Goal: Task Accomplishment & Management: Manage account settings

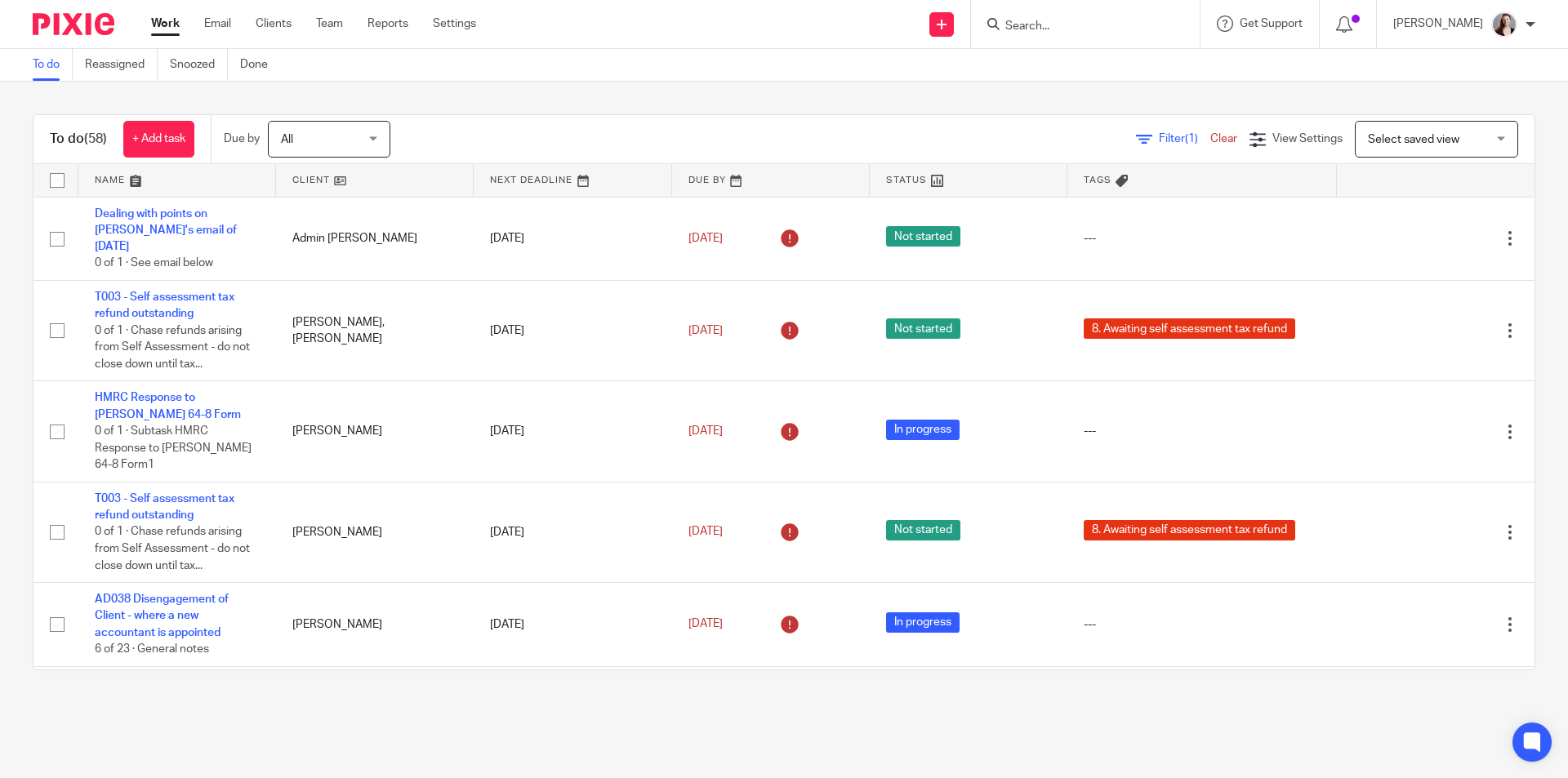
click at [1099, 26] on input "Search" at bounding box center [1076, 27] width 147 height 15
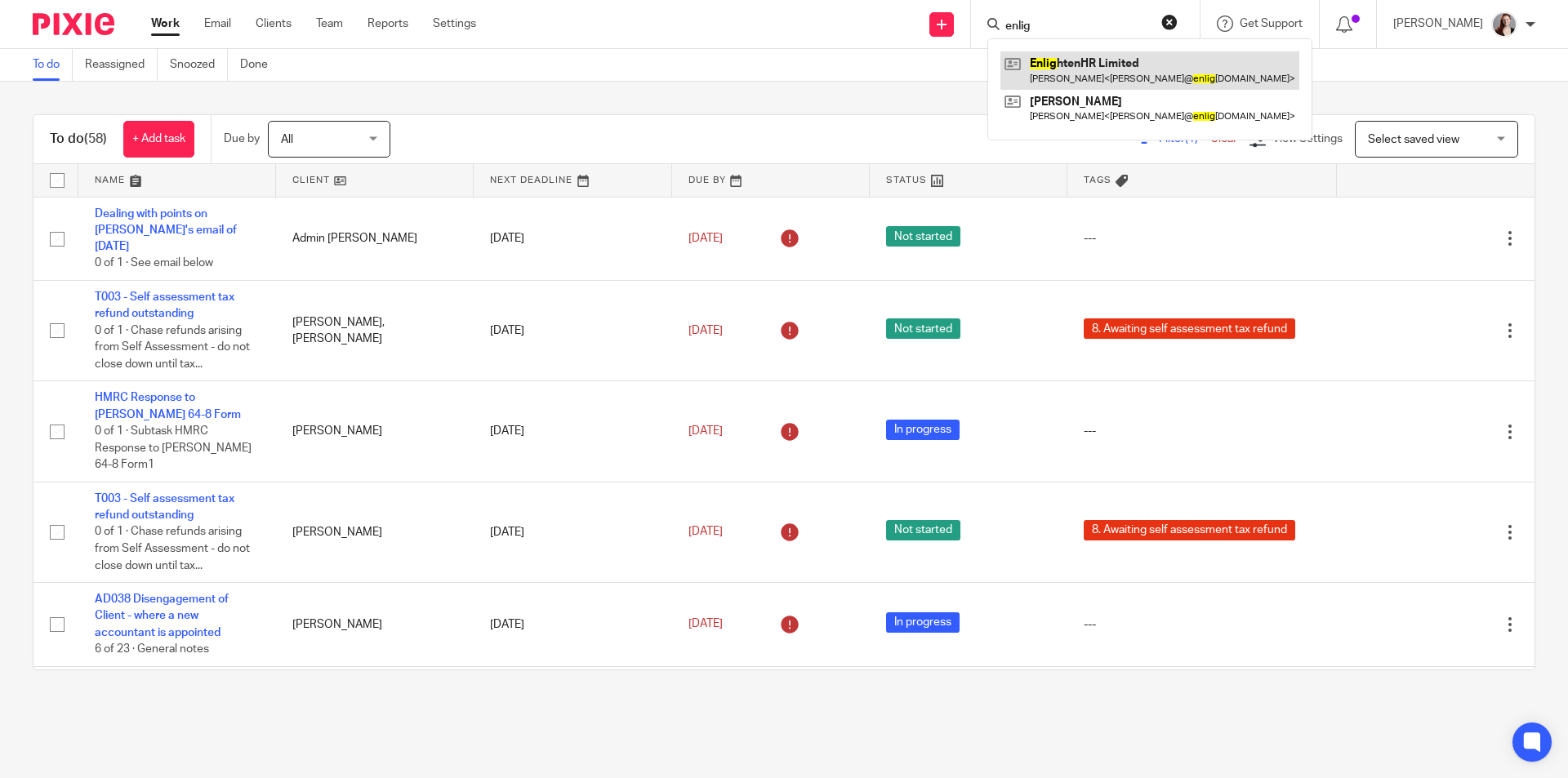
type input "enlig"
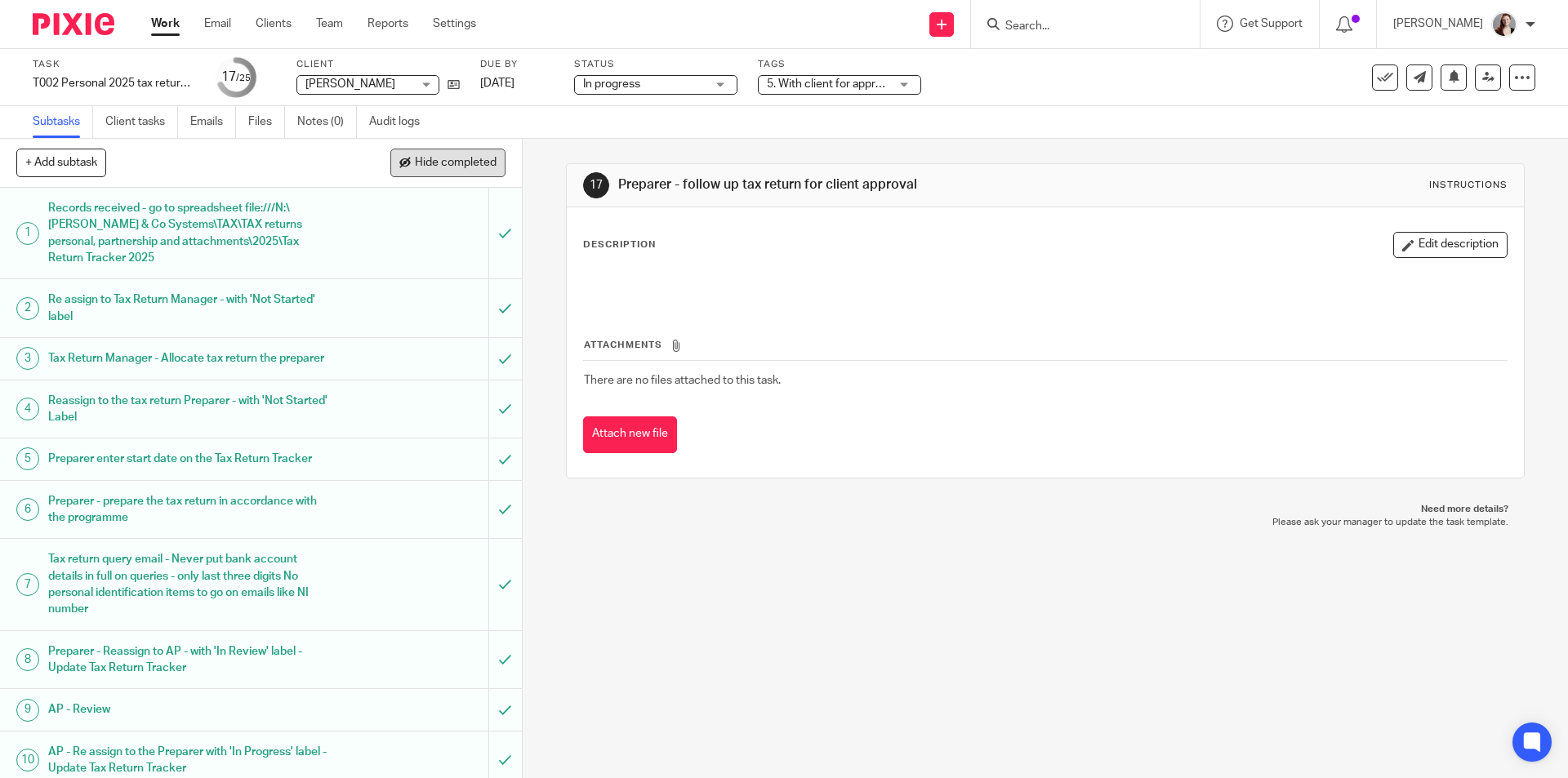
click at [458, 164] on span "Hide completed" at bounding box center [456, 162] width 82 height 13
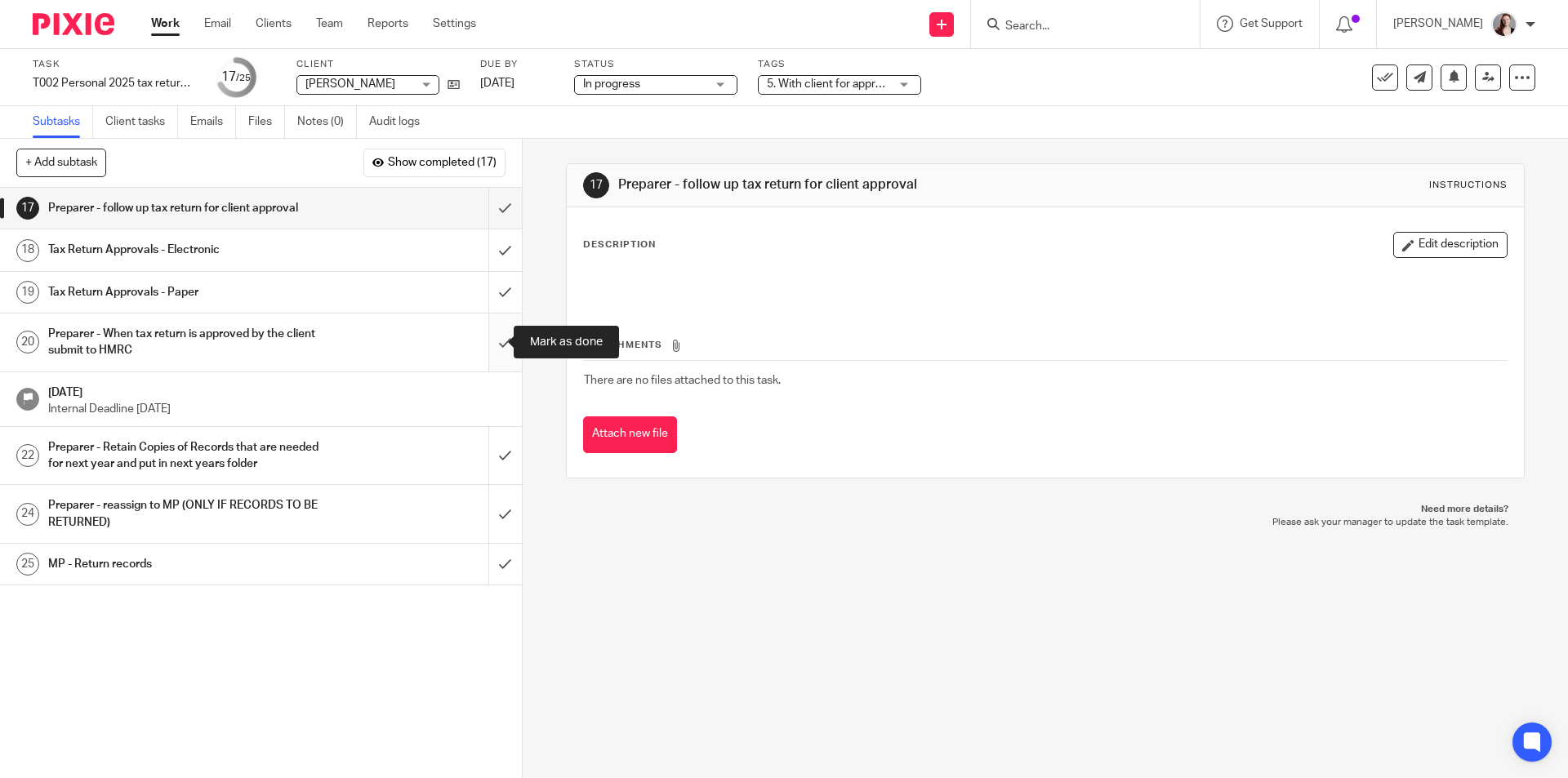
click at [479, 333] on input "submit" at bounding box center [261, 342] width 522 height 58
click at [483, 303] on input "submit" at bounding box center [261, 292] width 522 height 41
drag, startPoint x: 489, startPoint y: 260, endPoint x: 489, endPoint y: 224, distance: 36.0
click at [489, 260] on input "submit" at bounding box center [261, 249] width 522 height 41
click at [487, 211] on input "submit" at bounding box center [261, 208] width 522 height 41
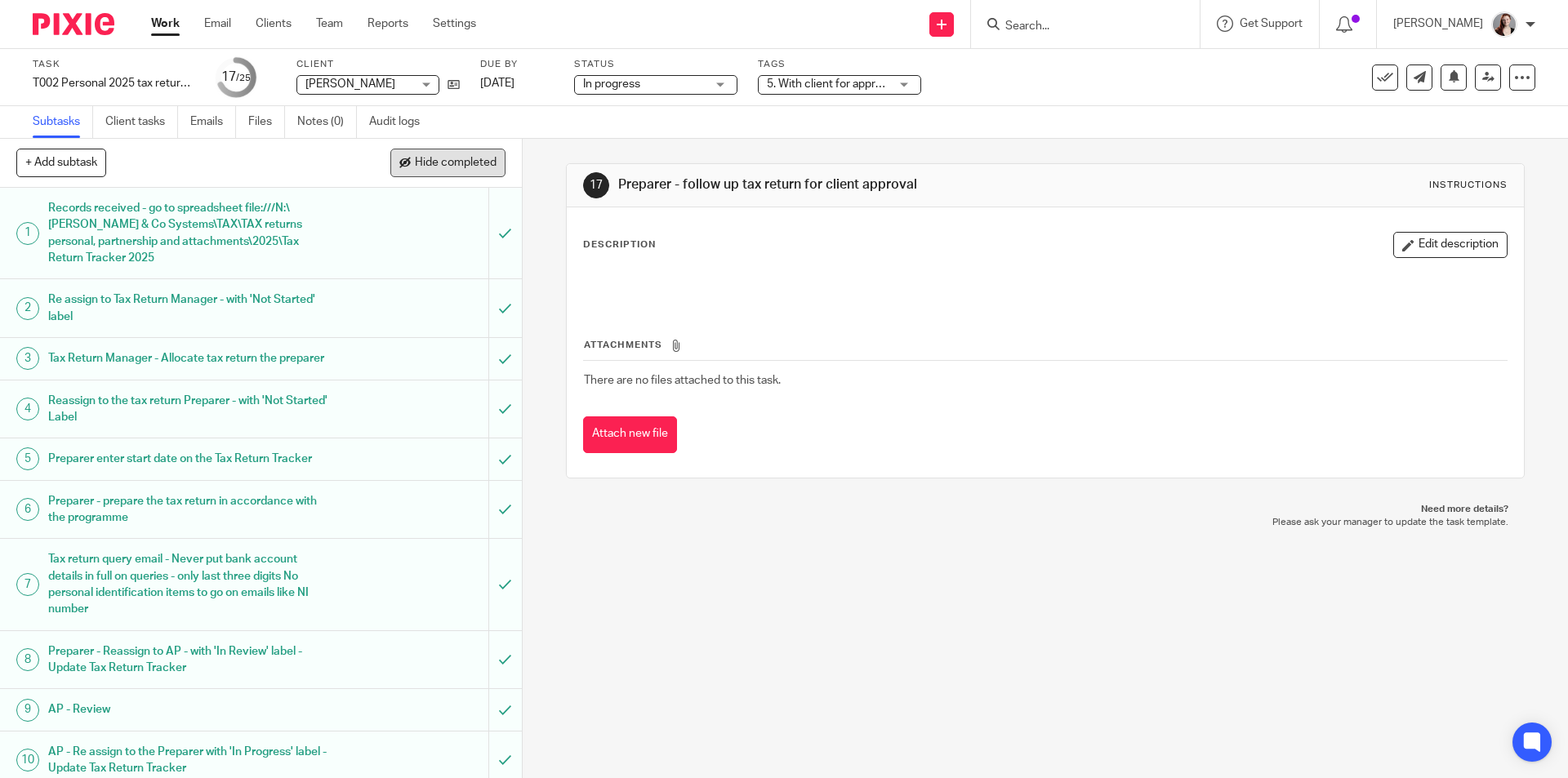
click at [439, 160] on span "Hide completed" at bounding box center [456, 162] width 82 height 13
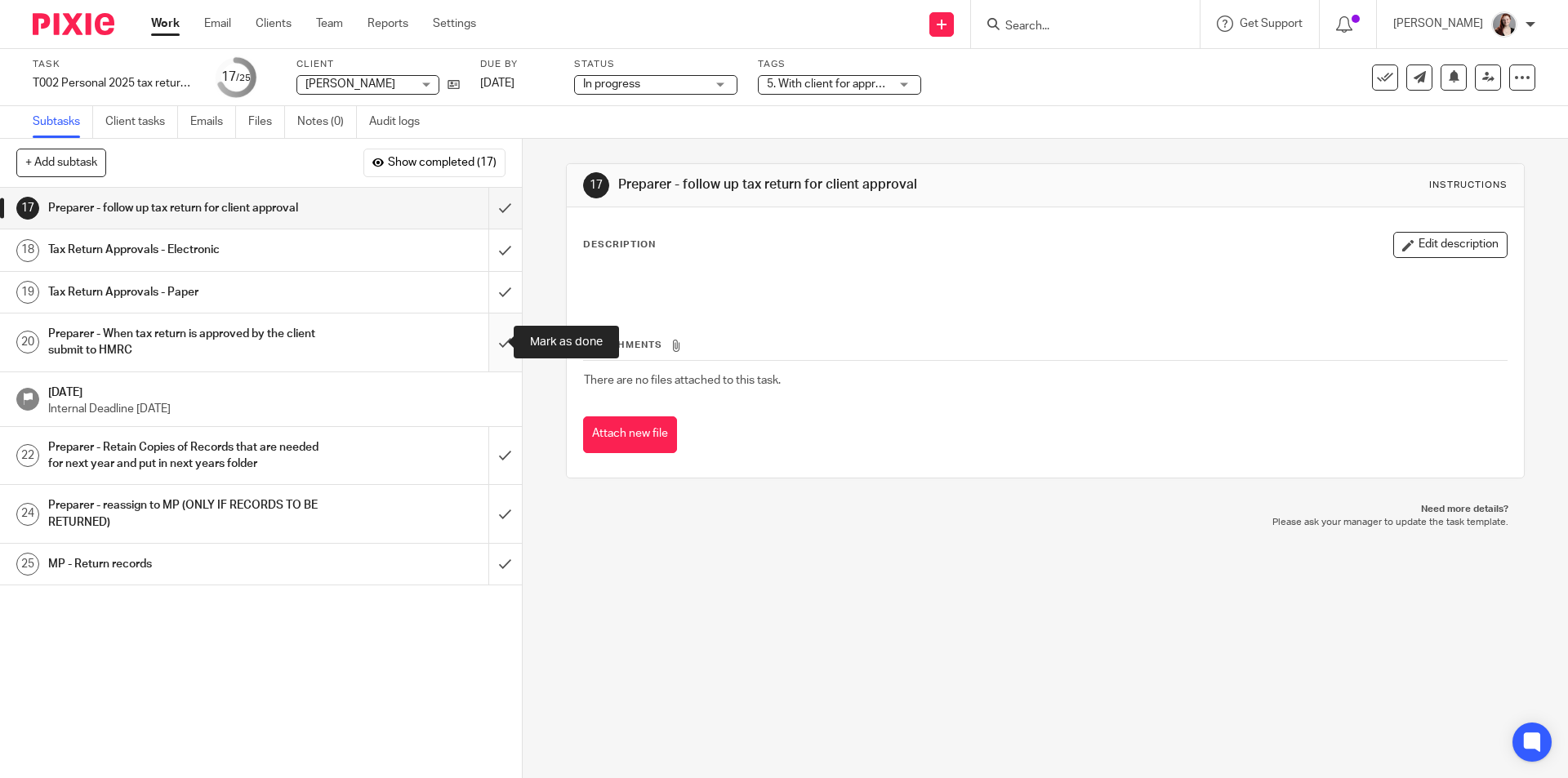
click at [487, 346] on input "submit" at bounding box center [261, 342] width 522 height 58
click at [496, 295] on input "submit" at bounding box center [261, 292] width 522 height 41
click at [490, 249] on input "submit" at bounding box center [261, 249] width 522 height 41
click at [493, 220] on input "submit" at bounding box center [261, 208] width 522 height 41
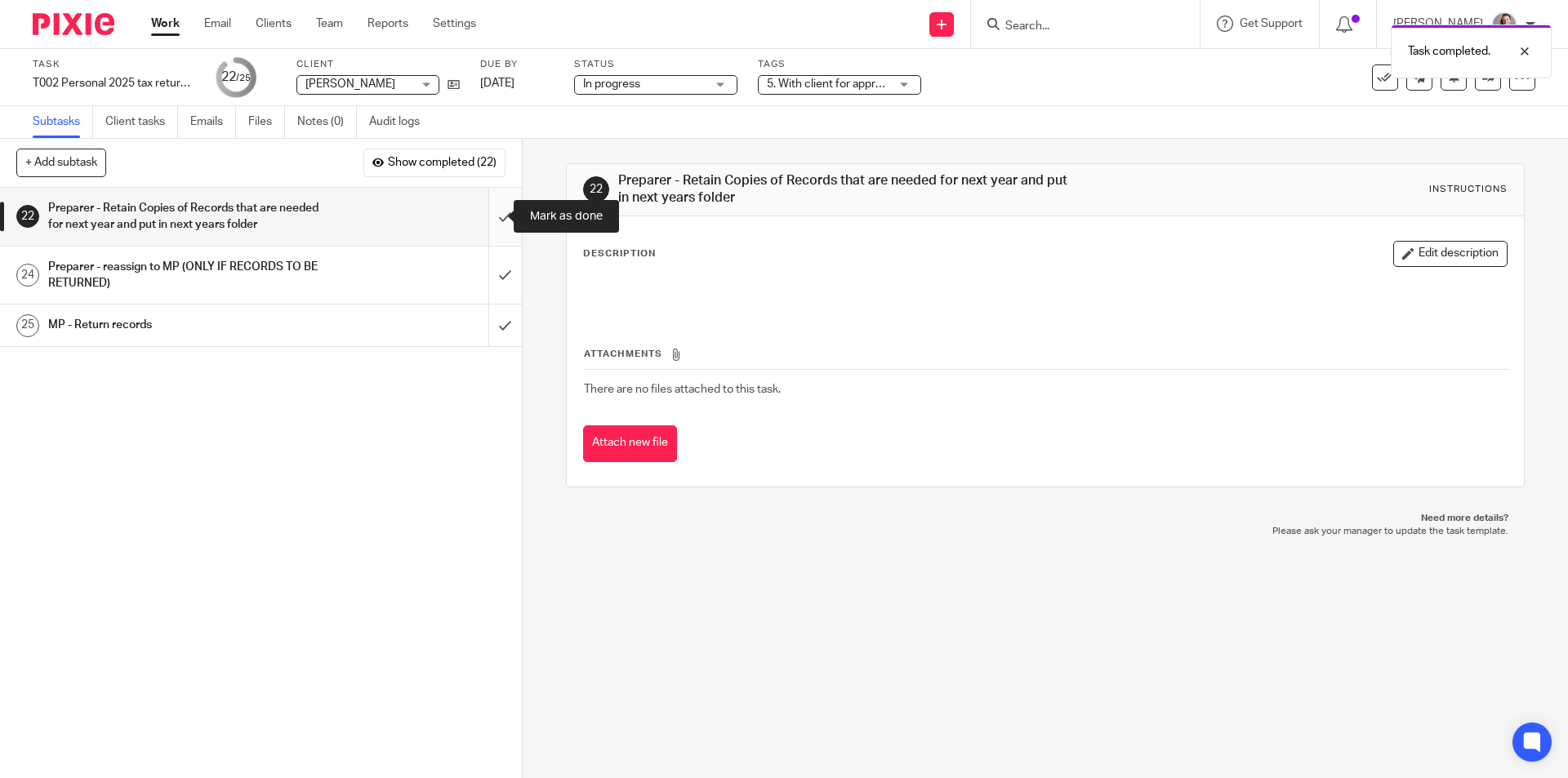
click at [488, 216] on input "submit" at bounding box center [261, 216] width 522 height 58
click at [807, 83] on span "5. With client for approval" at bounding box center [831, 83] width 129 height 11
click at [491, 218] on input "submit" at bounding box center [261, 216] width 522 height 58
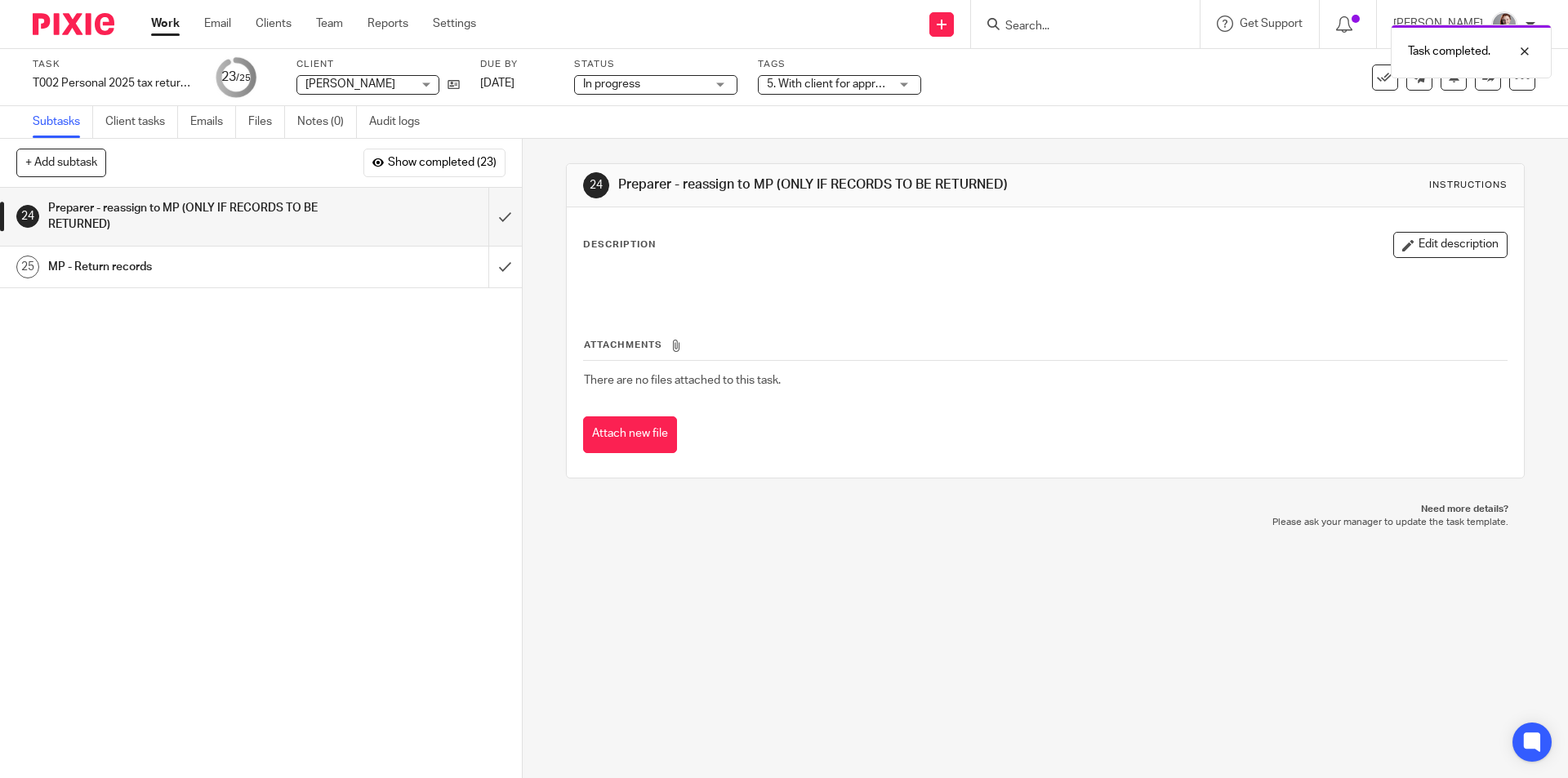
click at [844, 80] on span "5. With client for approval" at bounding box center [831, 83] width 129 height 11
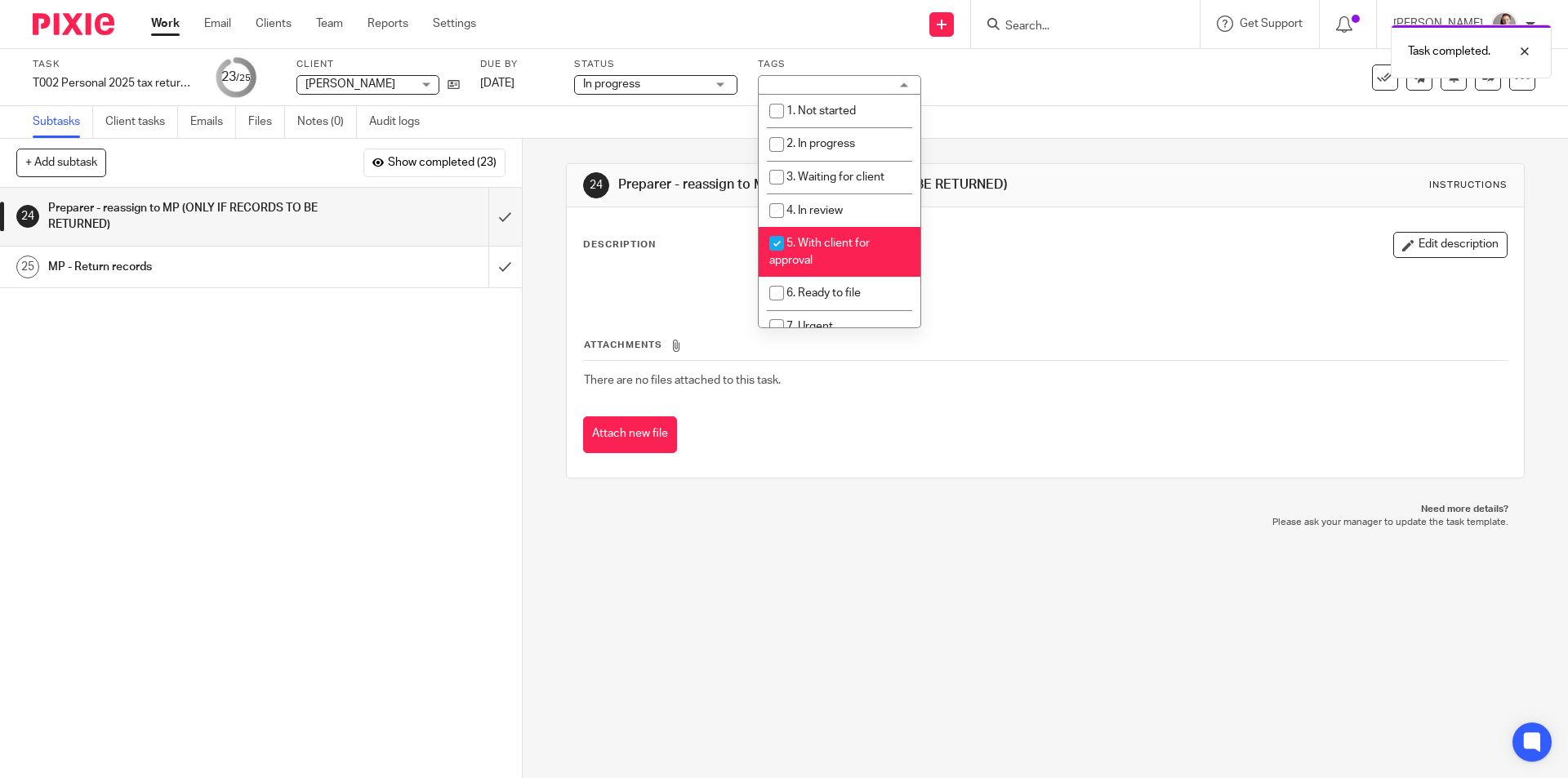
click at [846, 242] on span "5. With client for approval" at bounding box center [819, 252] width 101 height 29
checkbox input "false"
click at [1482, 82] on icon at bounding box center [1488, 77] width 12 height 12
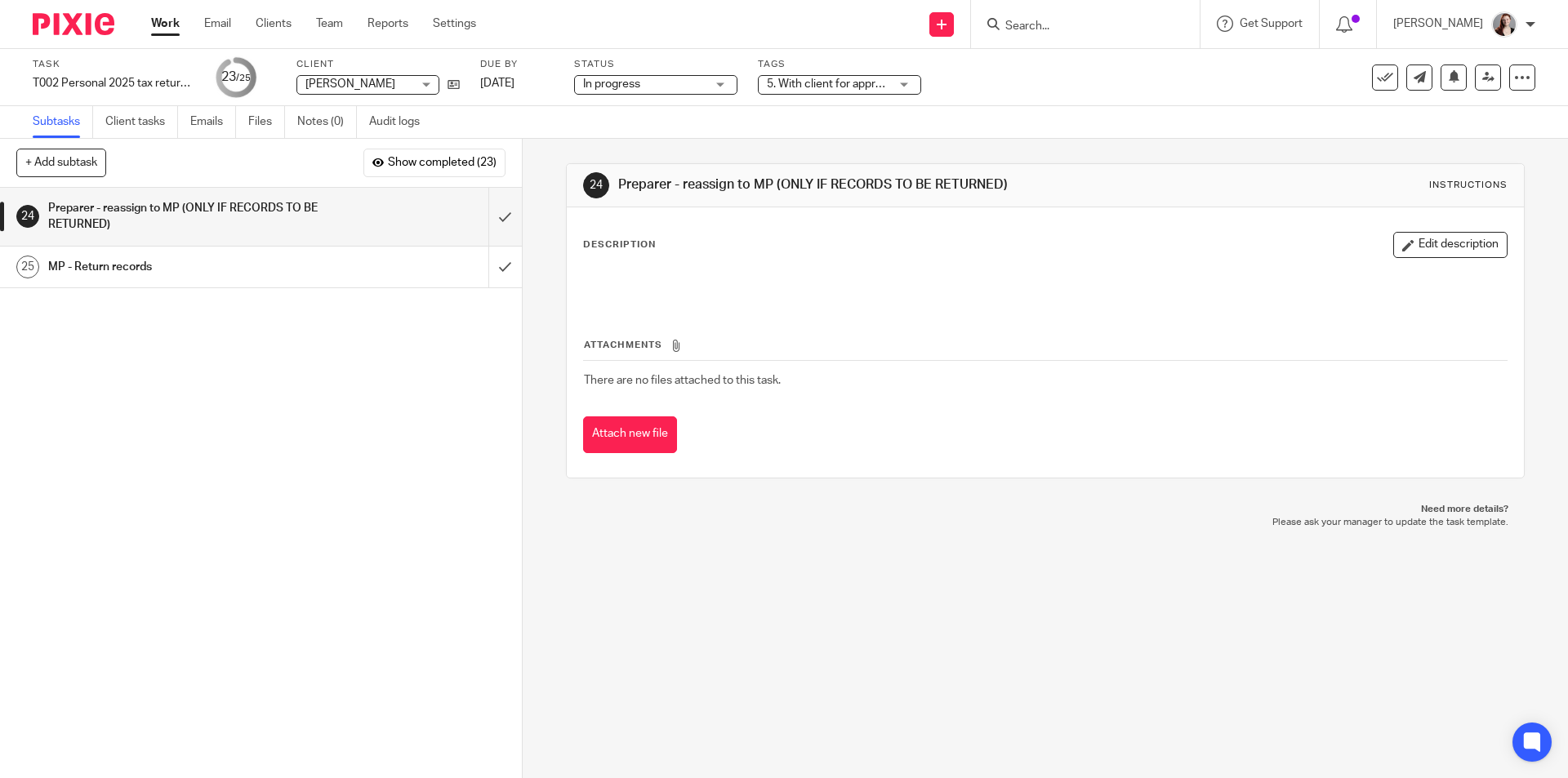
click at [817, 82] on span "5. With client for approval" at bounding box center [831, 83] width 129 height 11
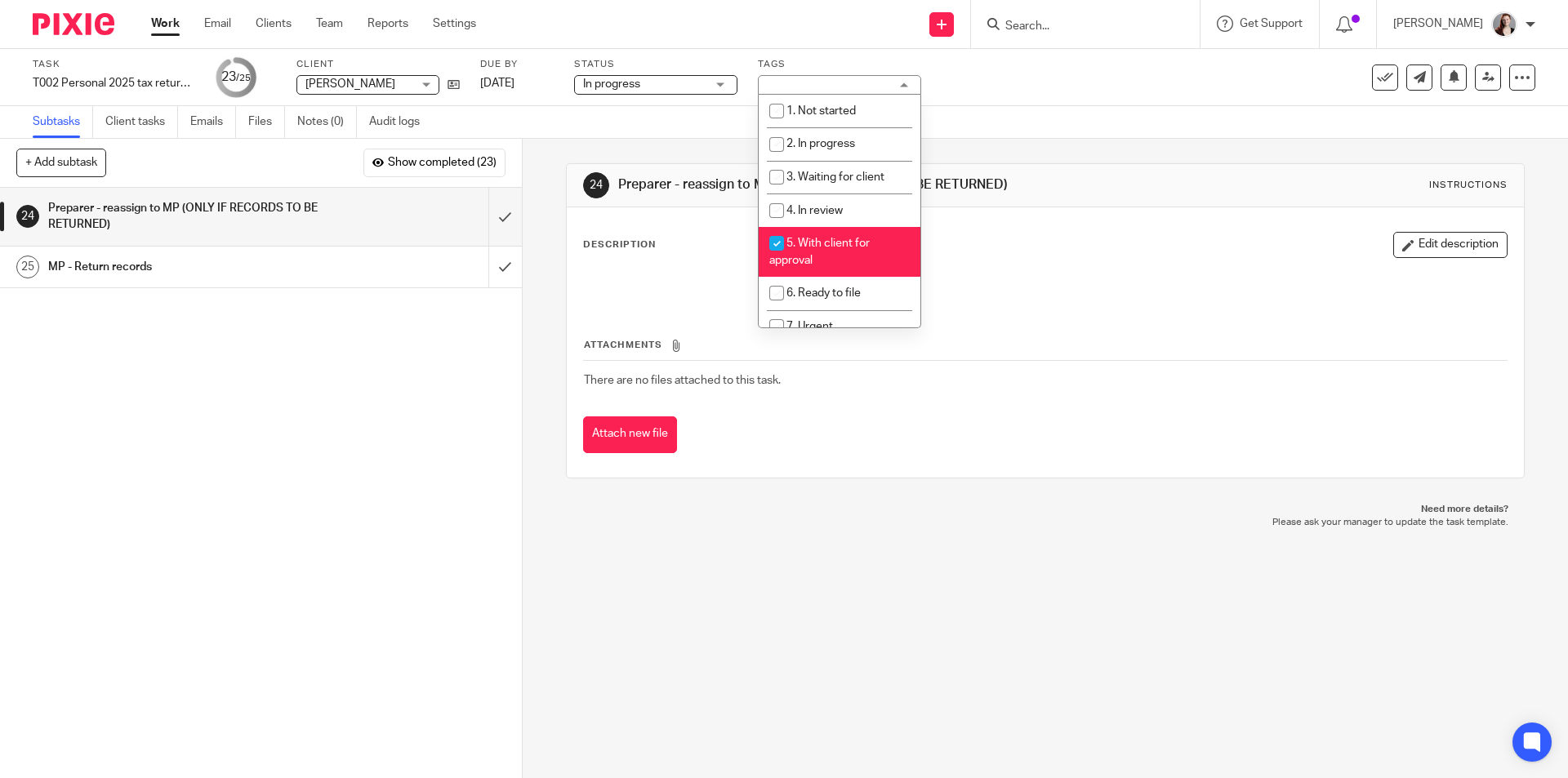
click at [817, 250] on li "5. With client for approval" at bounding box center [839, 251] width 162 height 49
checkbox input "false"
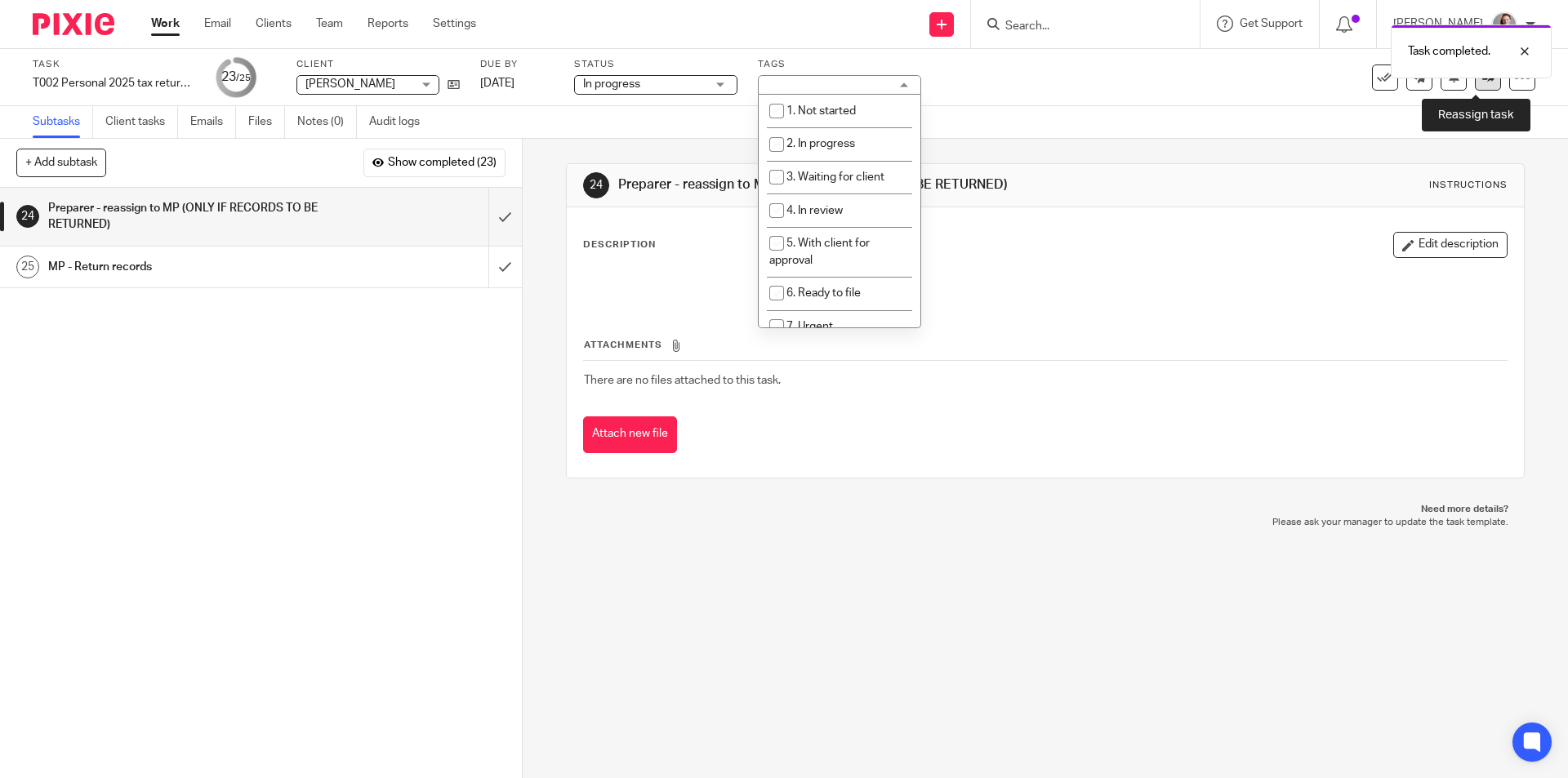
click at [1475, 86] on link at bounding box center [1488, 77] width 26 height 26
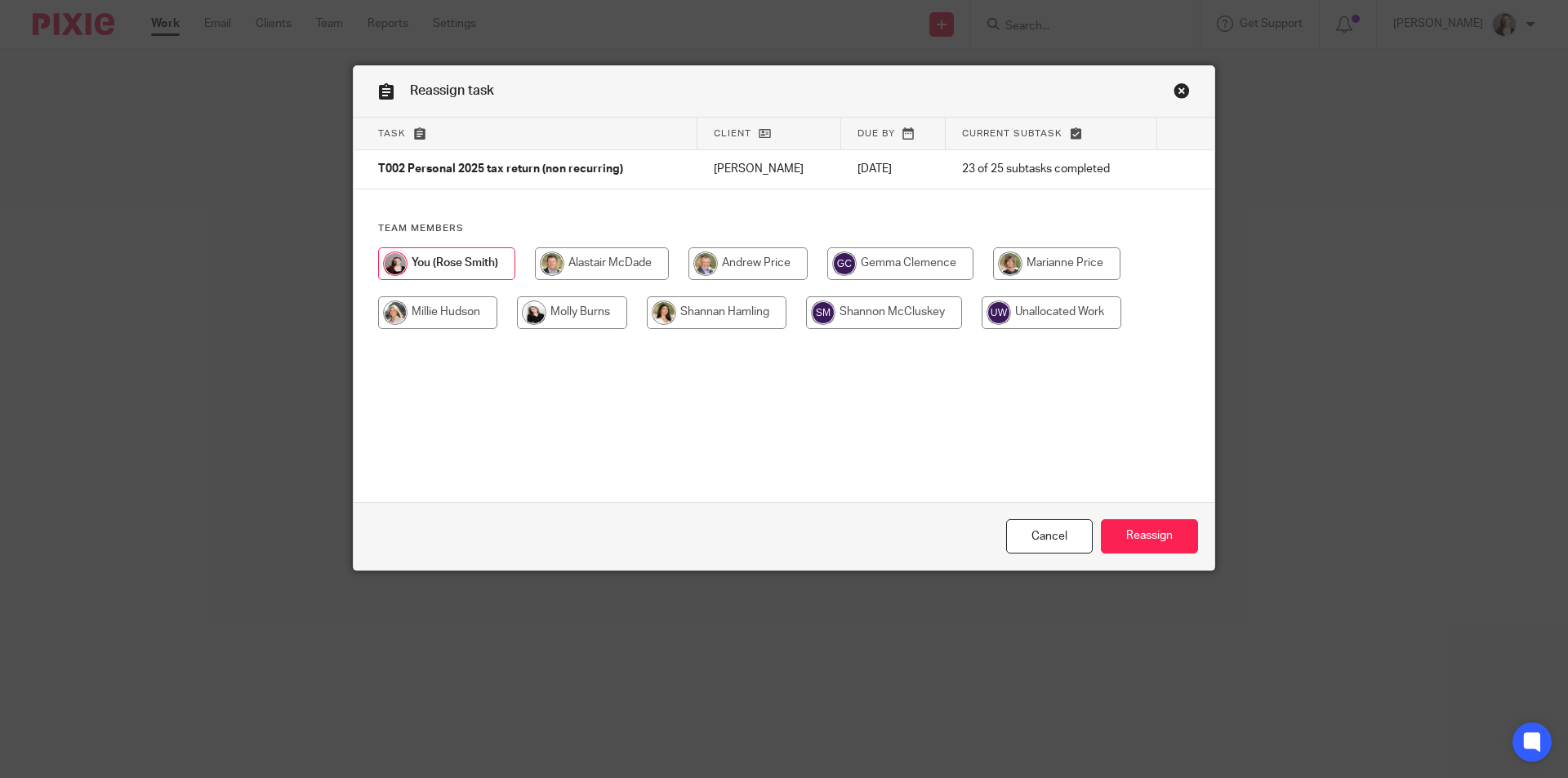
click at [1032, 265] on input "radio" at bounding box center [1056, 264] width 128 height 33
radio input "true"
click at [1131, 530] on input "Reassign" at bounding box center [1149, 537] width 97 height 35
click at [1029, 267] on input "radio" at bounding box center [1056, 264] width 128 height 33
radio input "true"
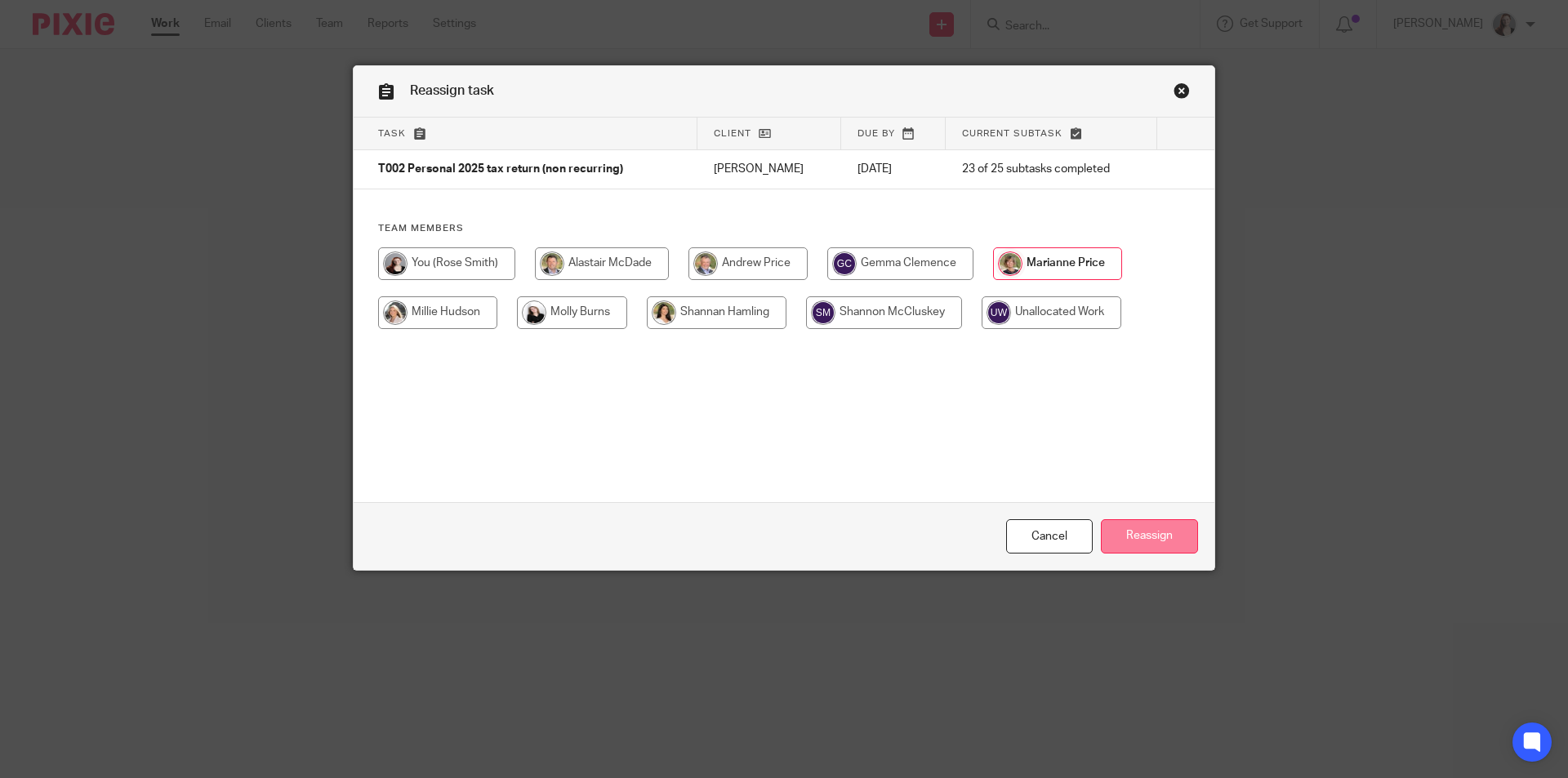
click at [1148, 538] on input "Reassign" at bounding box center [1149, 537] width 97 height 35
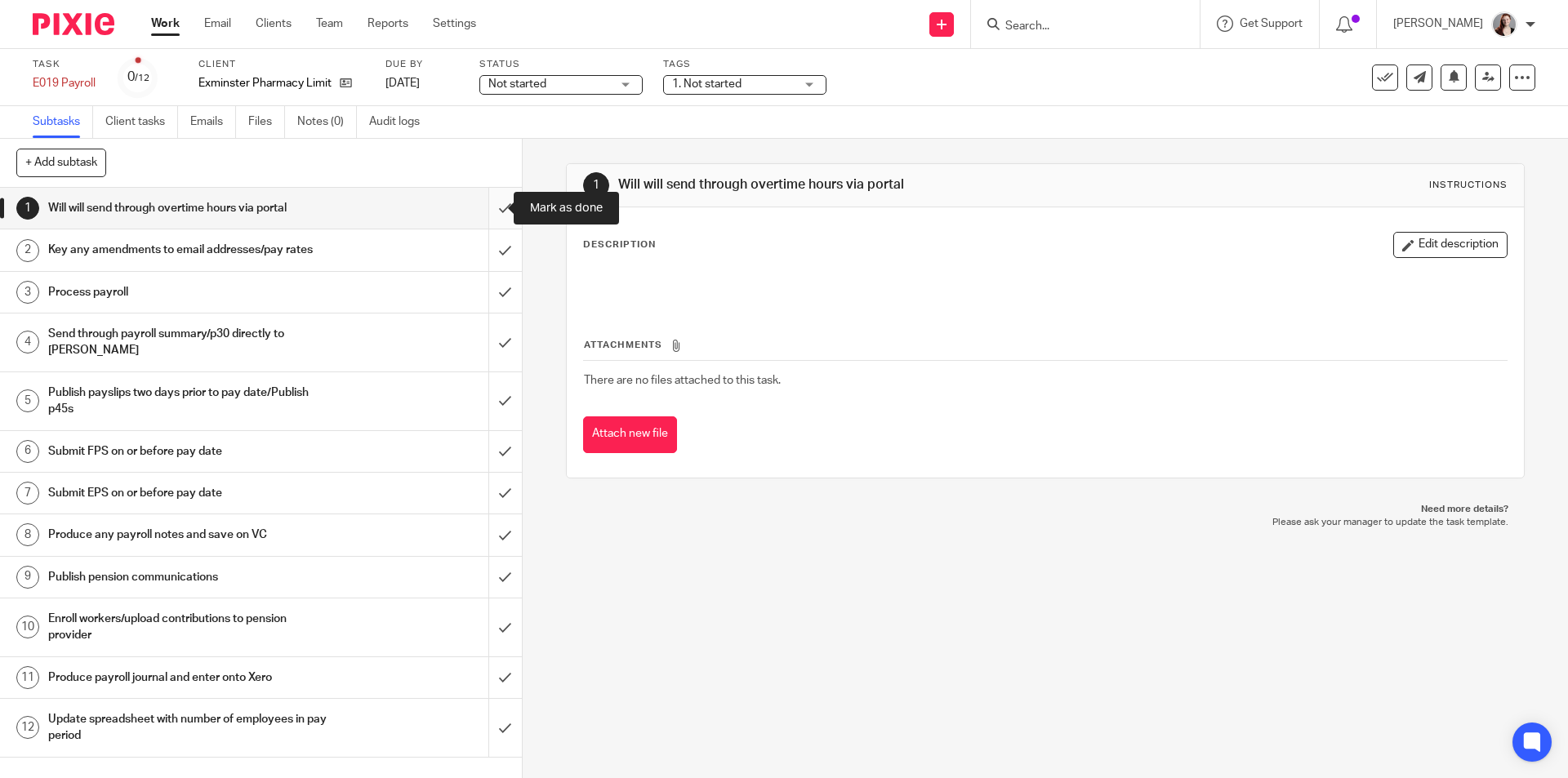
click at [481, 211] on input "submit" at bounding box center [261, 208] width 522 height 41
click at [484, 258] on input "submit" at bounding box center [261, 249] width 522 height 41
click at [480, 308] on input "submit" at bounding box center [261, 292] width 522 height 41
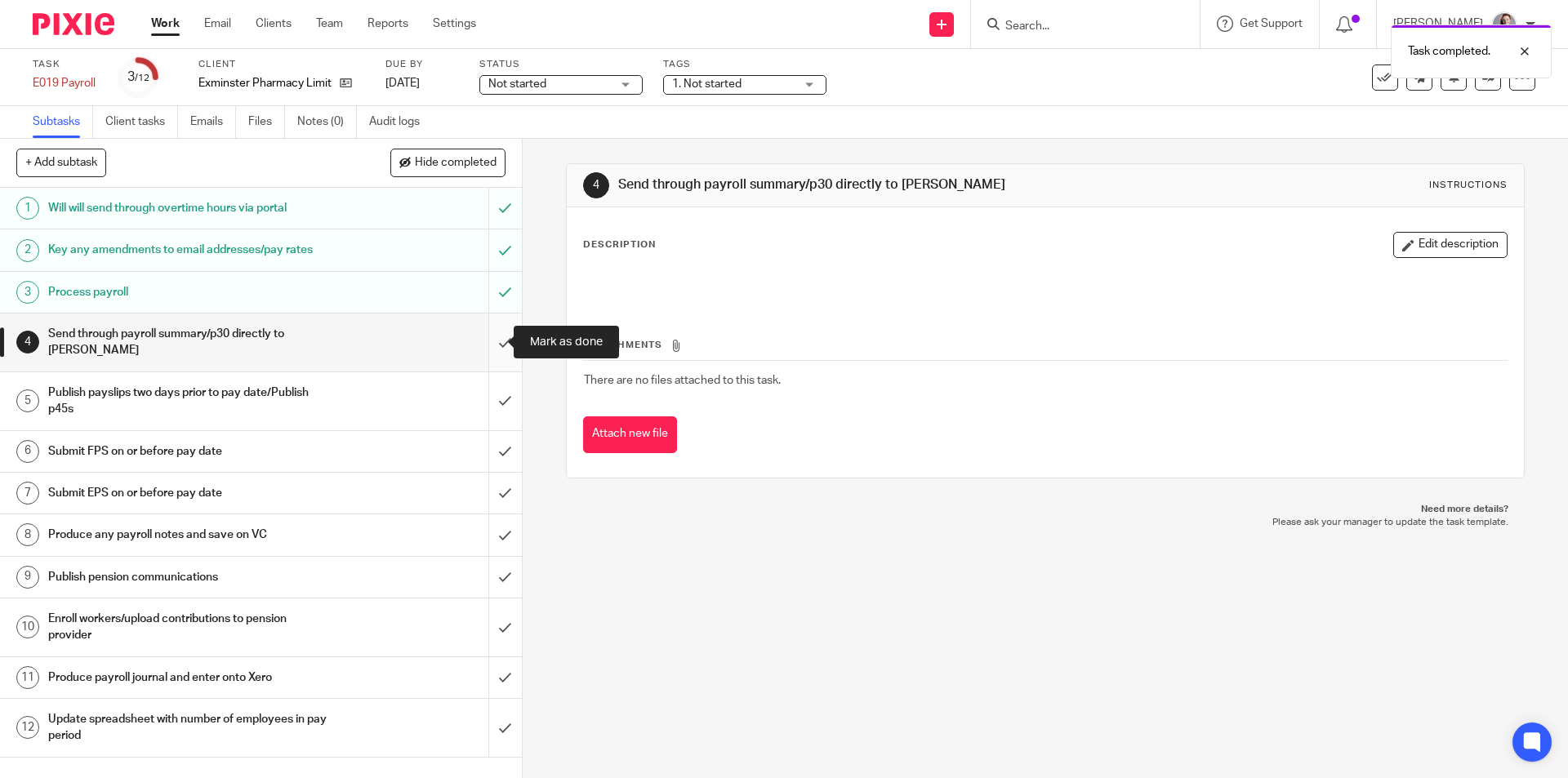
click at [496, 343] on input "submit" at bounding box center [261, 342] width 522 height 58
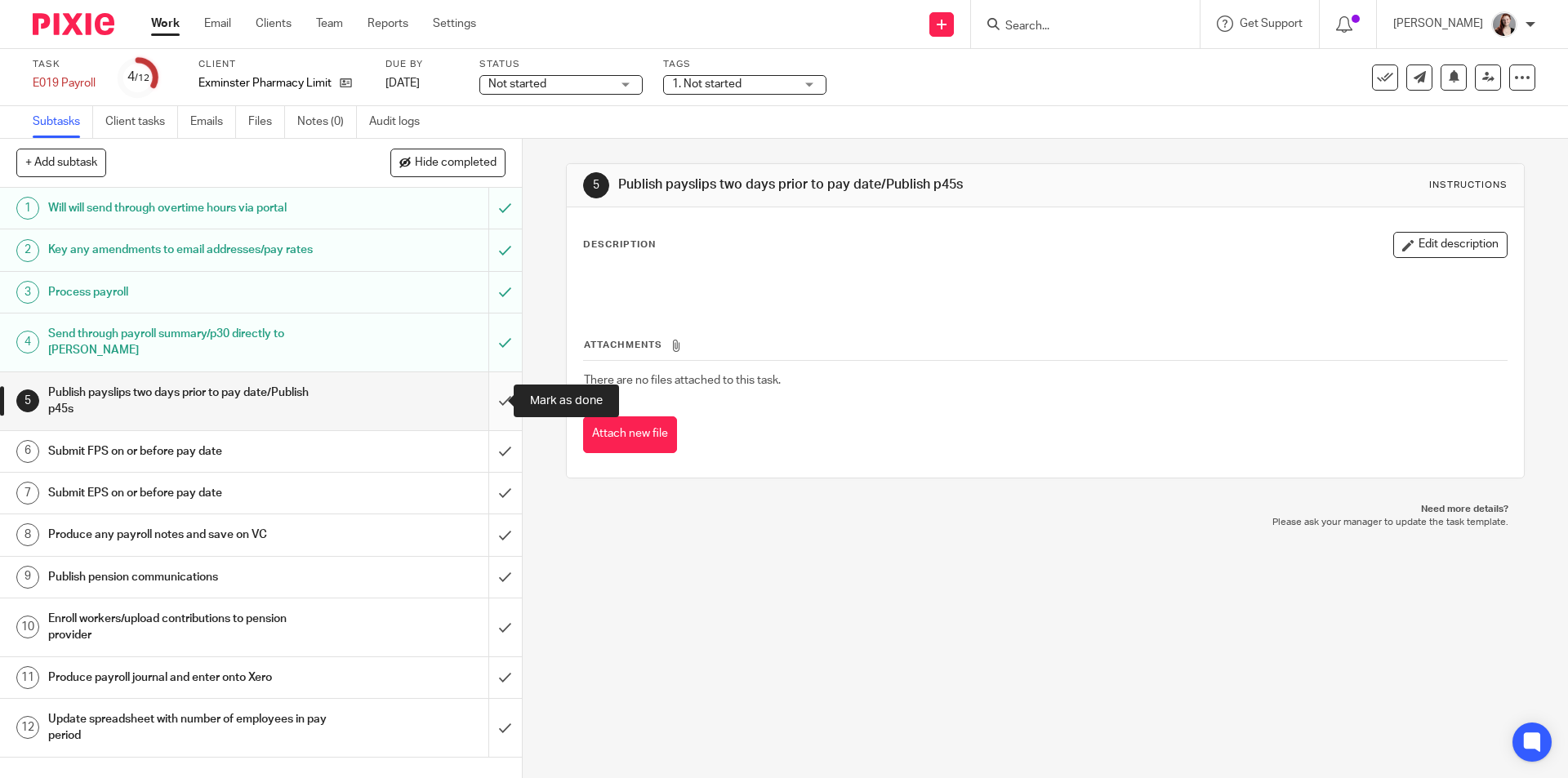
click at [499, 406] on input "submit" at bounding box center [261, 401] width 522 height 58
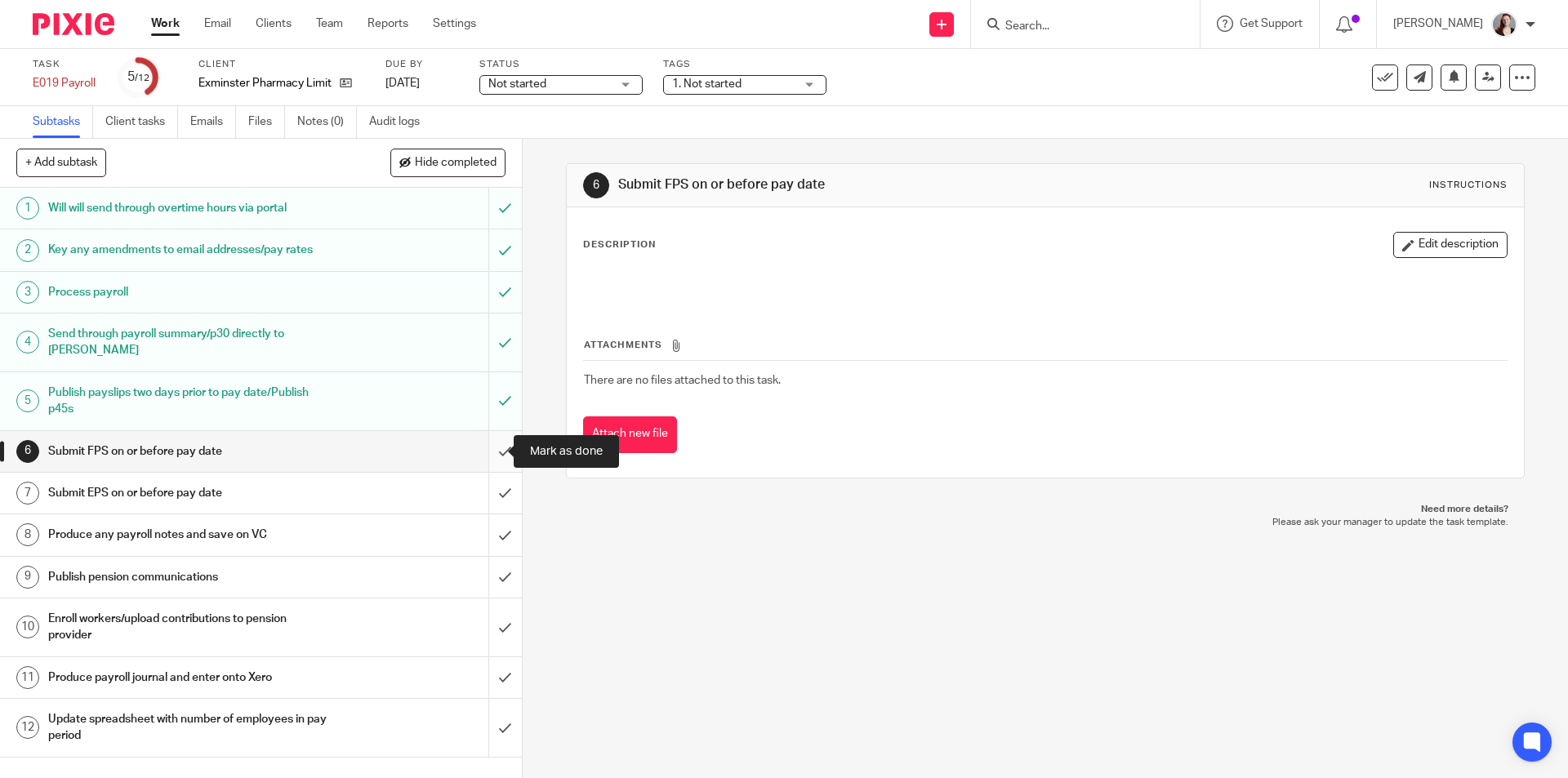
click at [486, 453] on input "submit" at bounding box center [261, 451] width 522 height 41
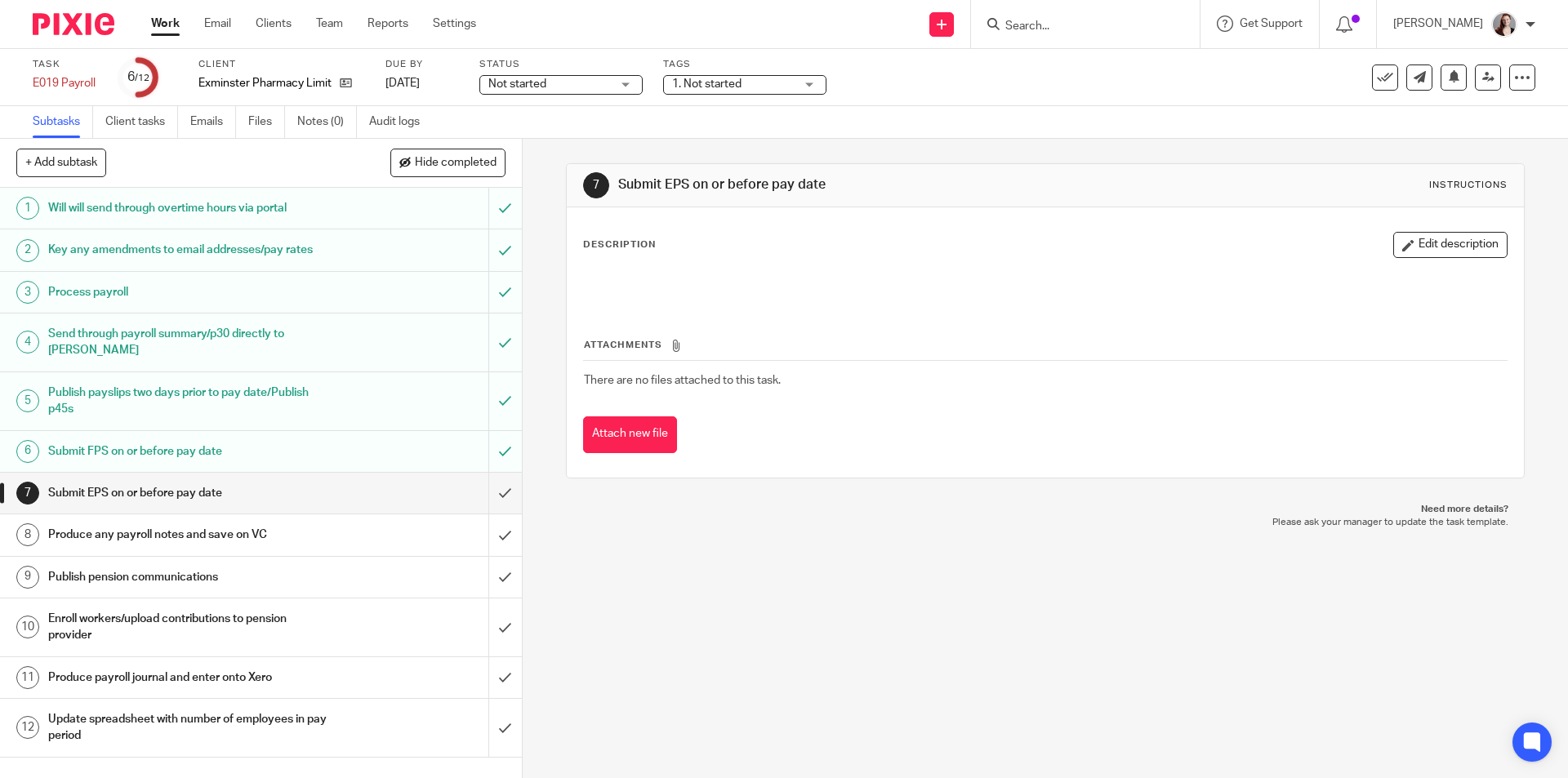
click at [547, 183] on div "7 Submit EPS on or before pay date Instructions Description Edit description At…" at bounding box center [1045, 458] width 1045 height 639
click at [419, 159] on span "Hide completed" at bounding box center [456, 162] width 82 height 13
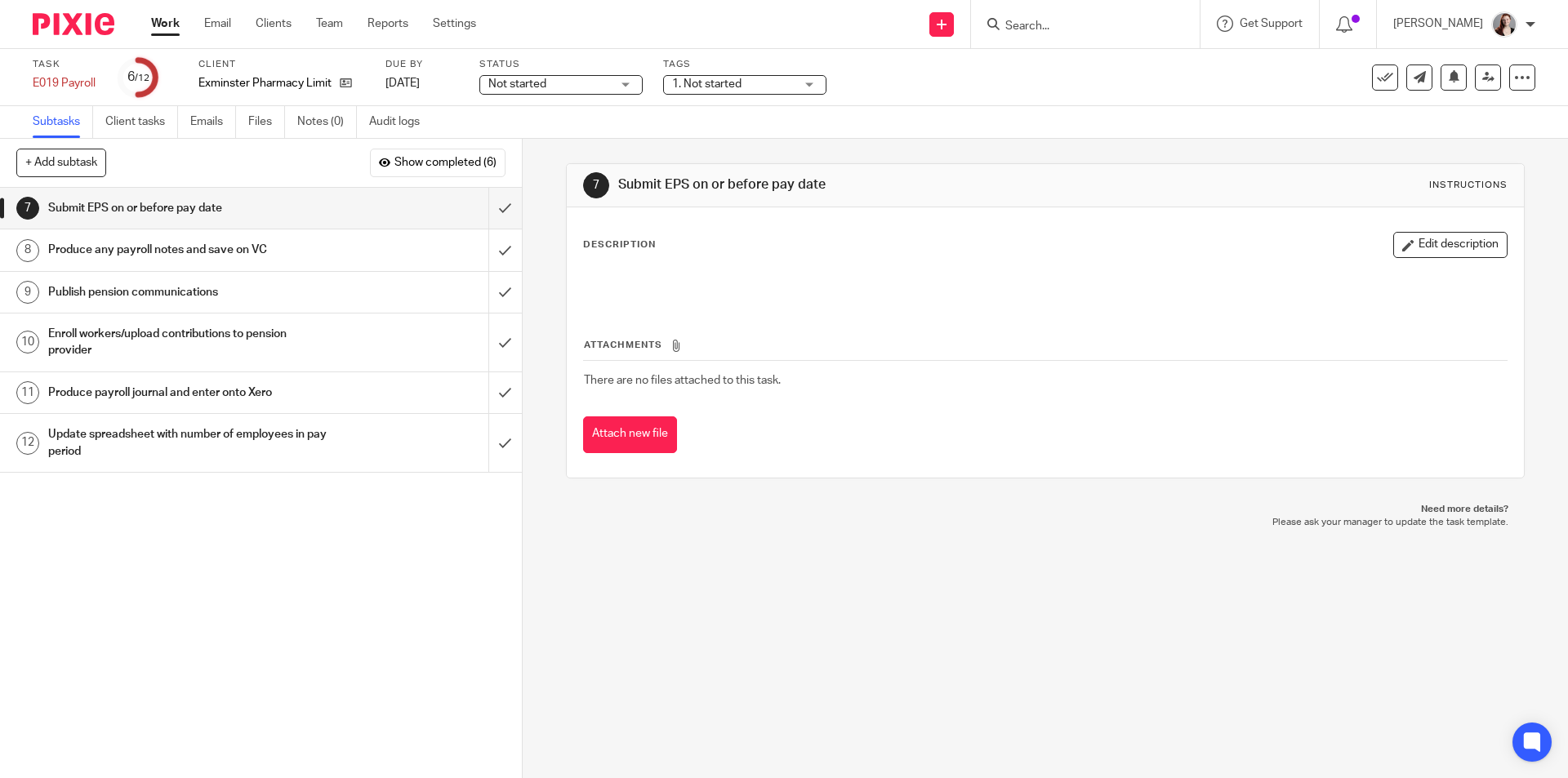
click at [724, 82] on span "1. Not started" at bounding box center [707, 83] width 69 height 11
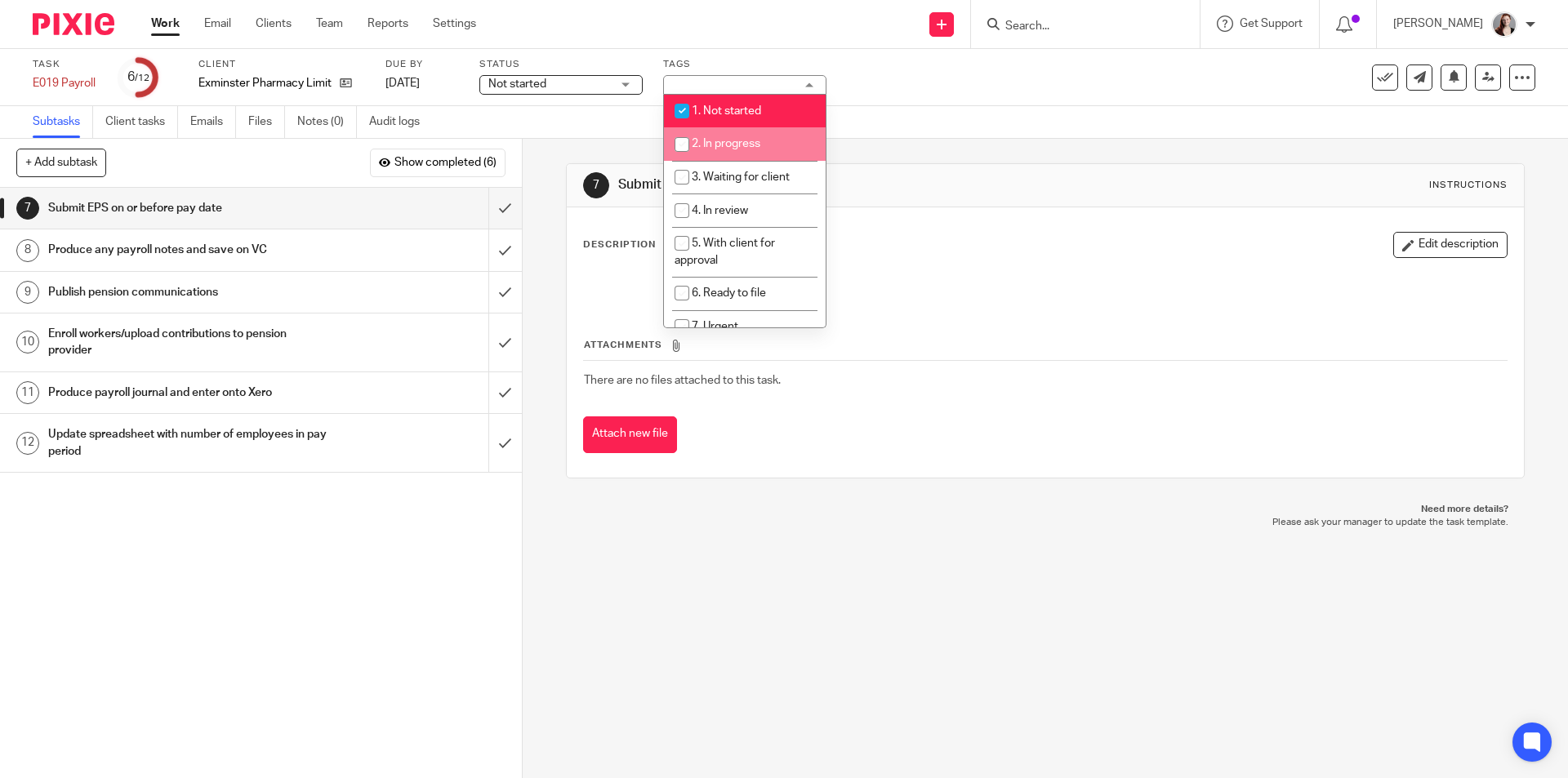
click at [723, 143] on span "2. In progress" at bounding box center [725, 143] width 69 height 11
checkbox input "true"
click at [701, 107] on span "1. Not started" at bounding box center [726, 110] width 69 height 11
checkbox input "false"
click at [605, 82] on span "Not started" at bounding box center [549, 84] width 122 height 17
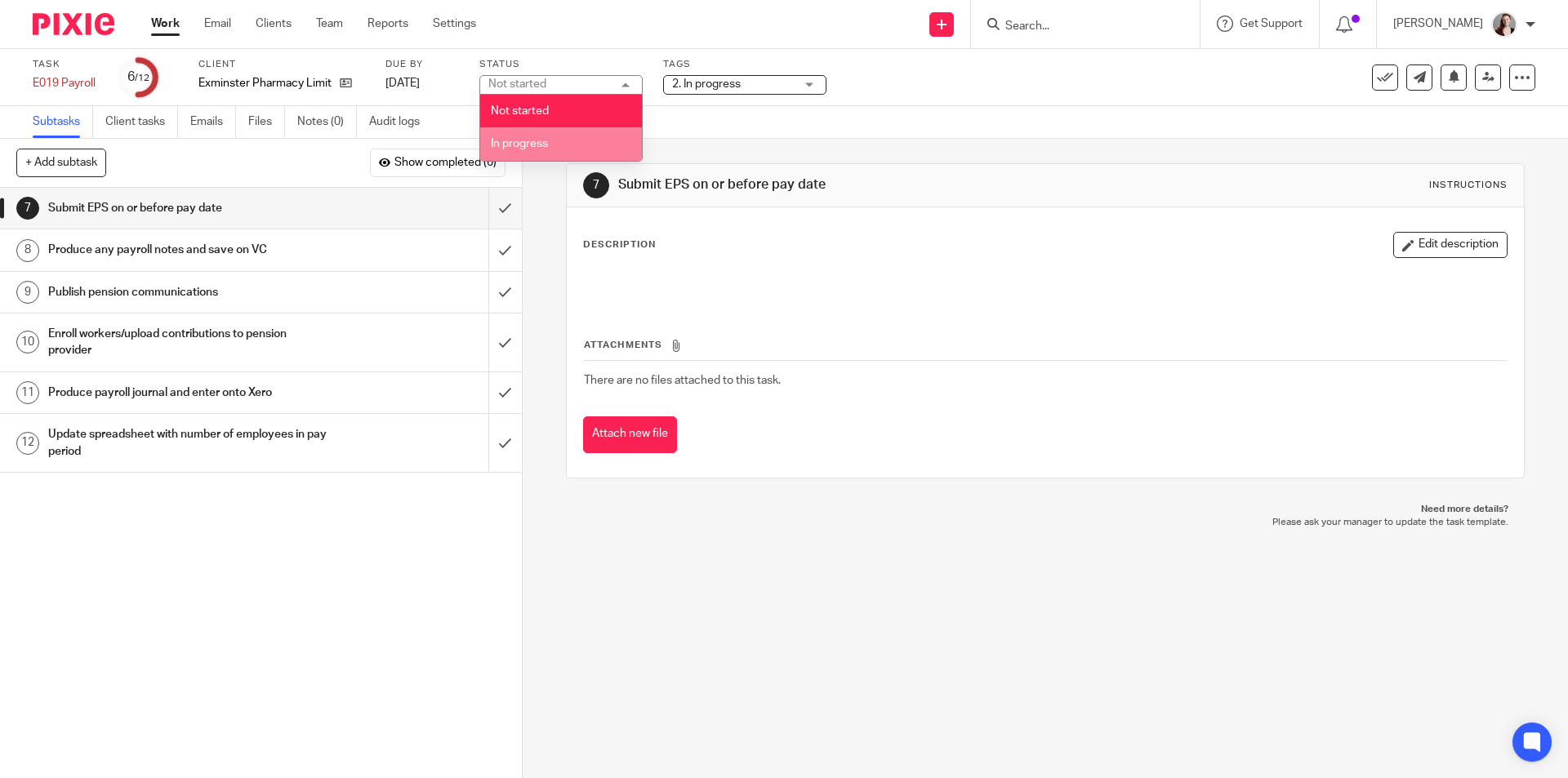
click at [566, 129] on li "In progress" at bounding box center [561, 144] width 162 height 34
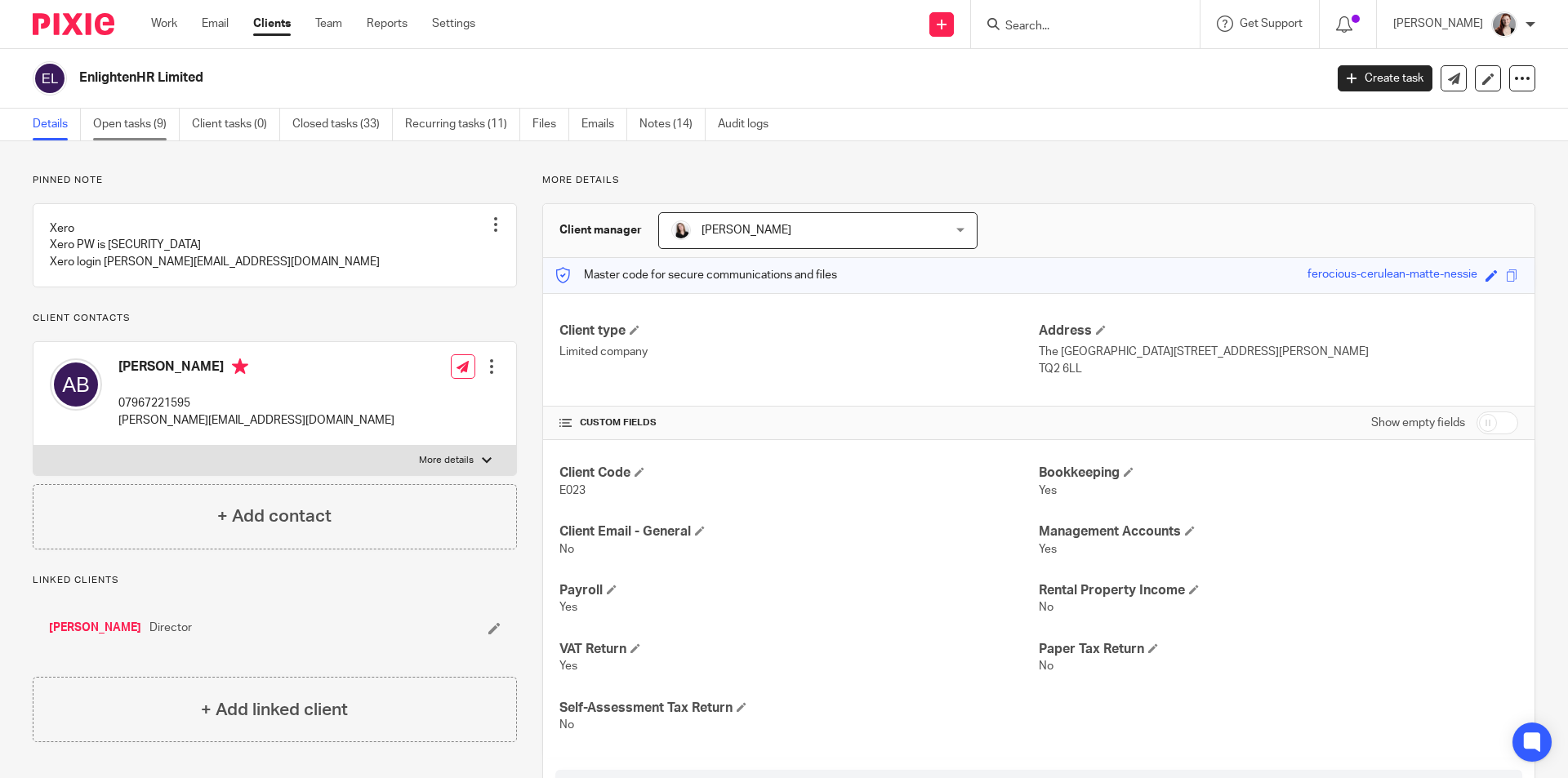
click at [118, 122] on link "Open tasks (9)" at bounding box center [136, 124] width 87 height 32
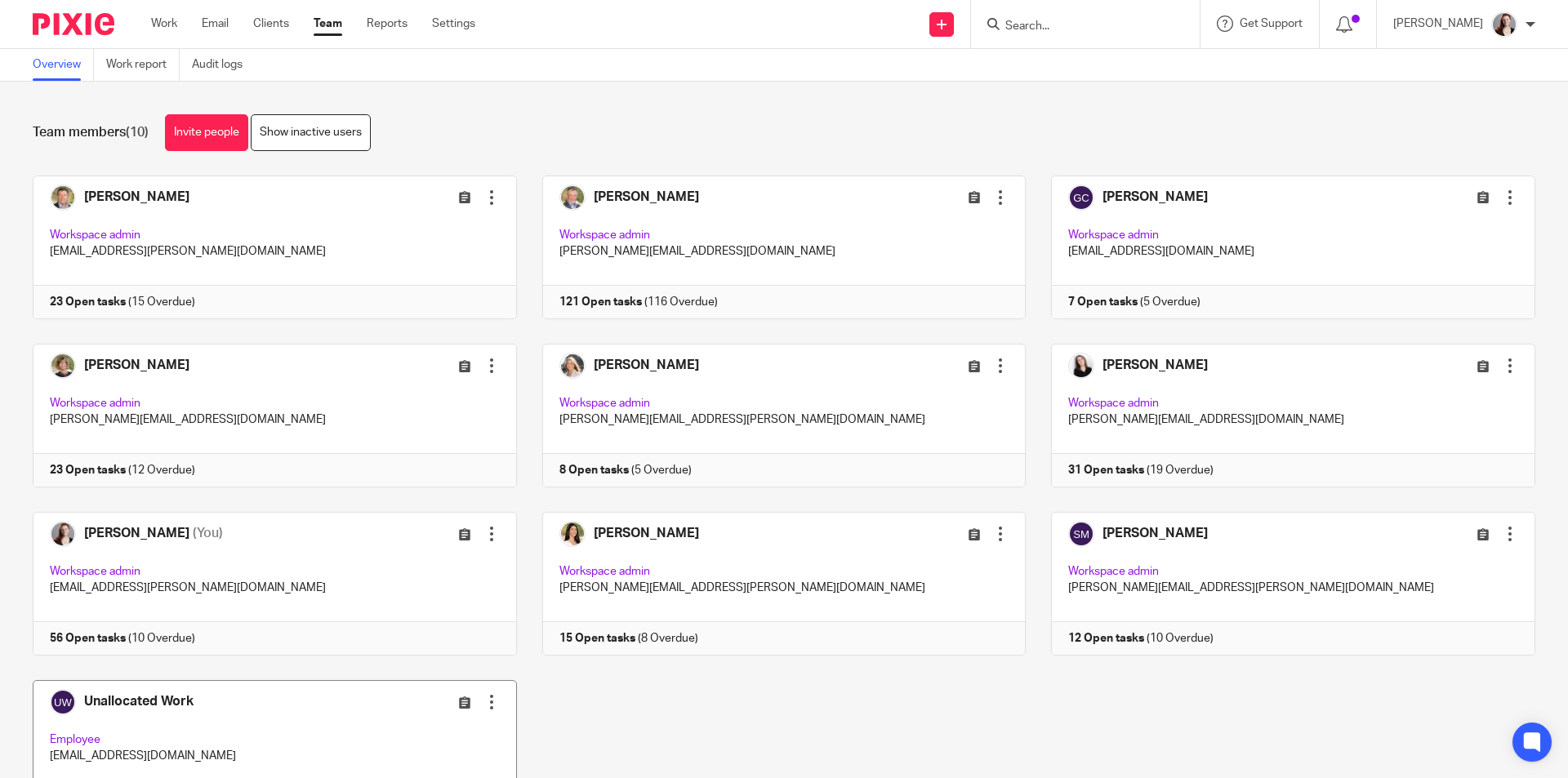
click at [355, 700] on div "Edit user Transfer Deactivate user" at bounding box center [424, 702] width 150 height 19
click at [225, 705] on link at bounding box center [261, 751] width 510 height 143
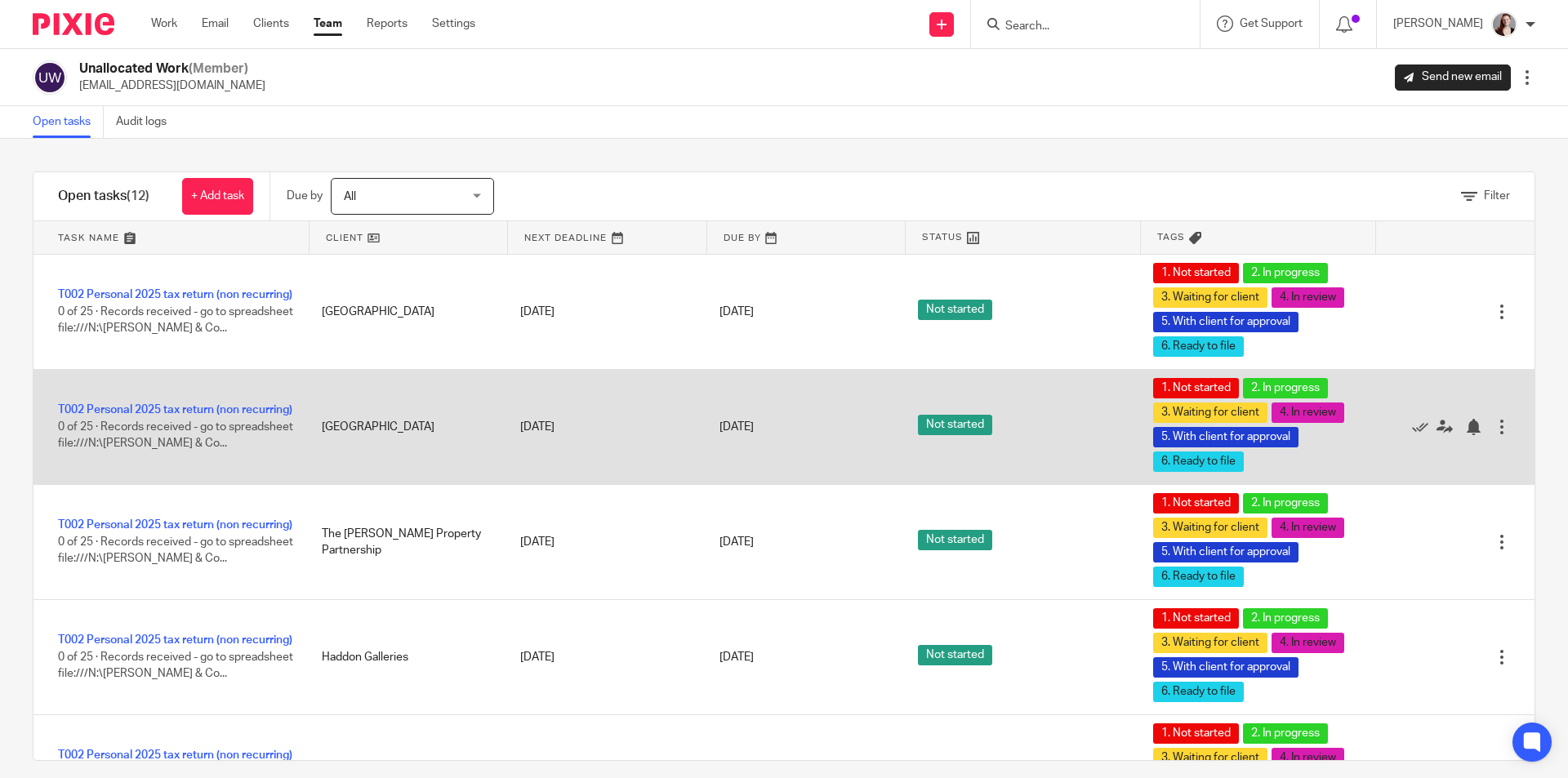
click at [1493, 427] on div at bounding box center [1501, 426] width 17 height 16
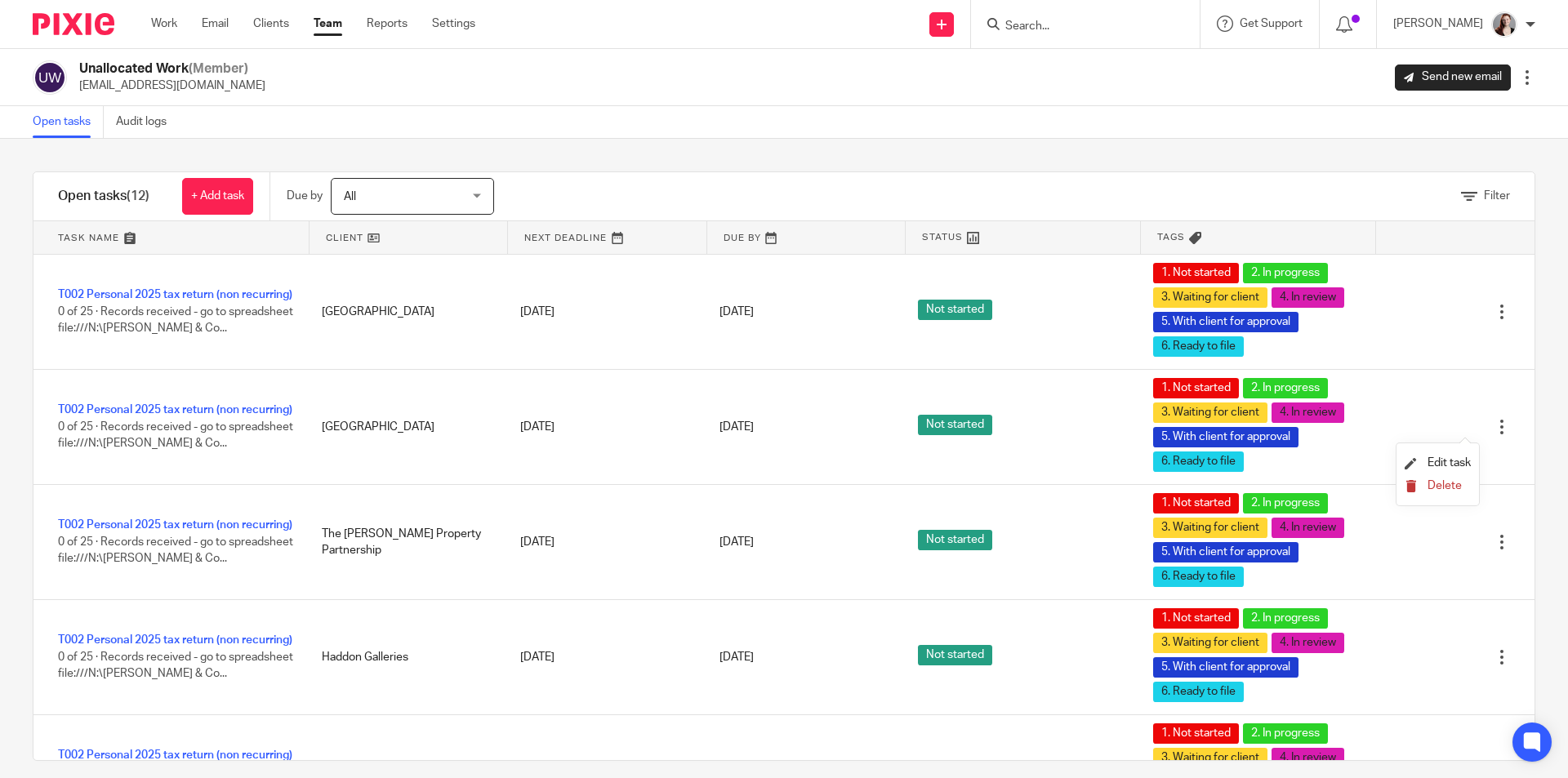
click at [1423, 491] on button "Delete" at bounding box center [1438, 486] width 66 height 13
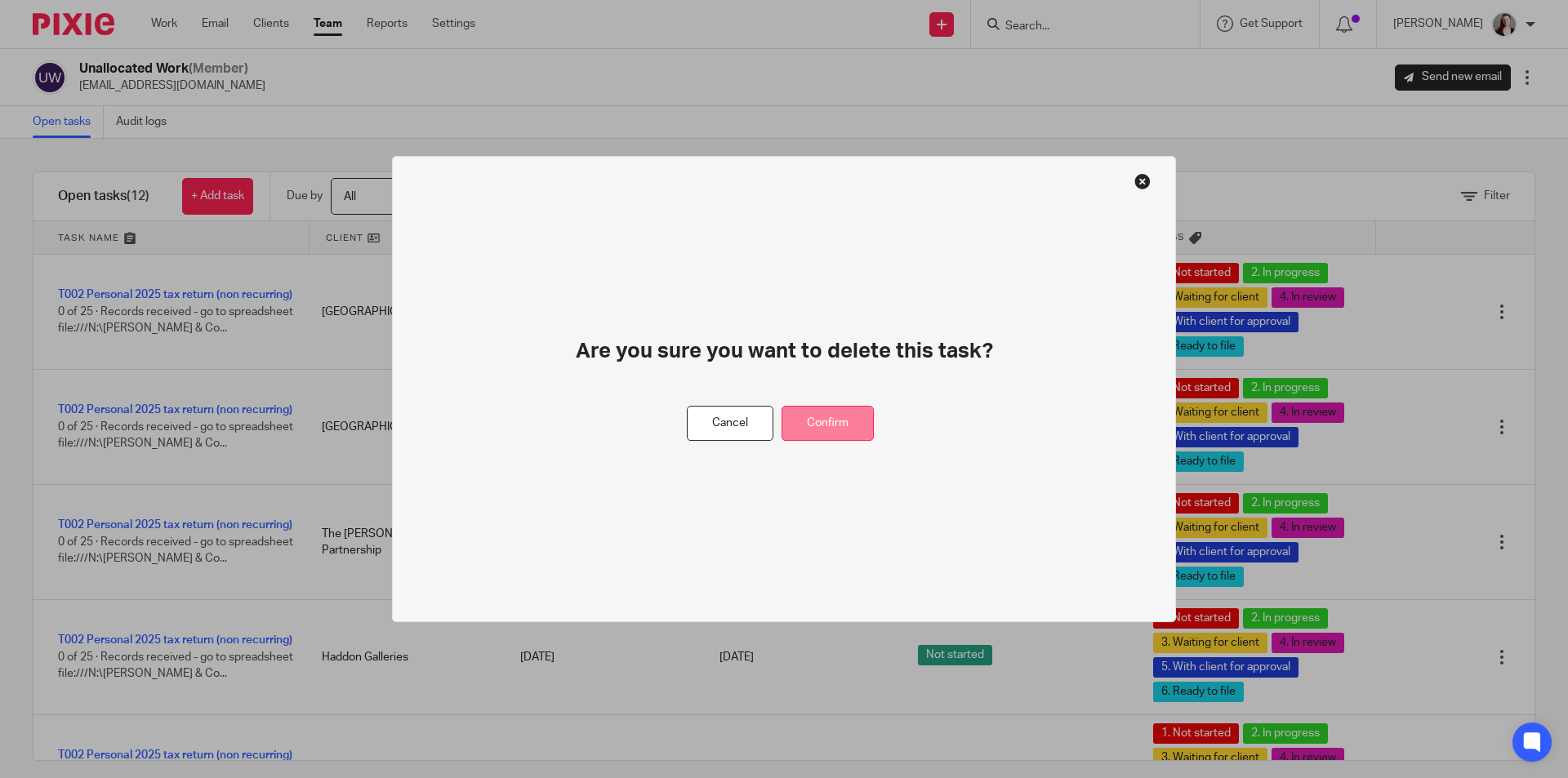
click at [847, 425] on button "Confirm" at bounding box center [828, 423] width 92 height 35
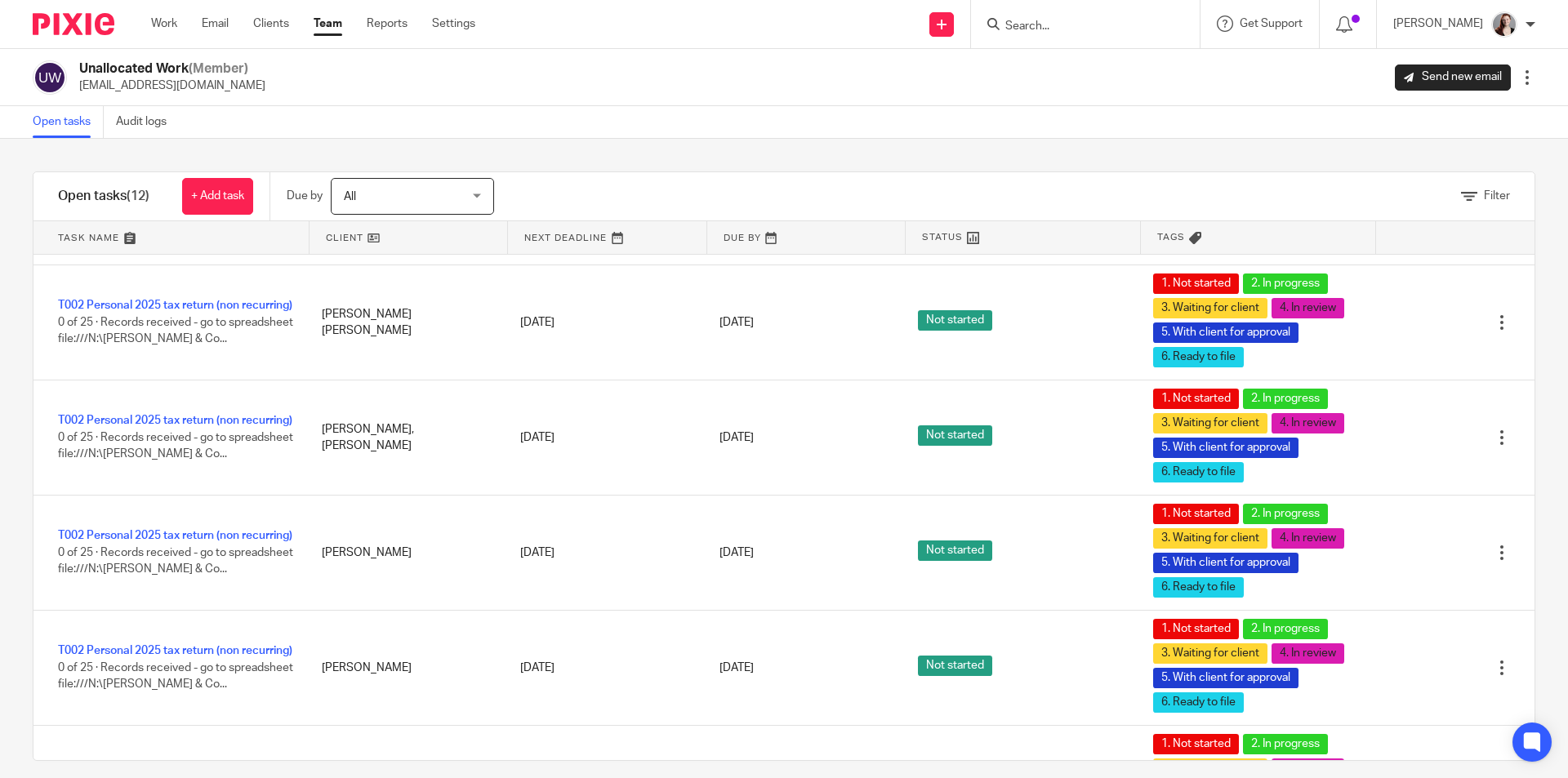
scroll to position [760, 0]
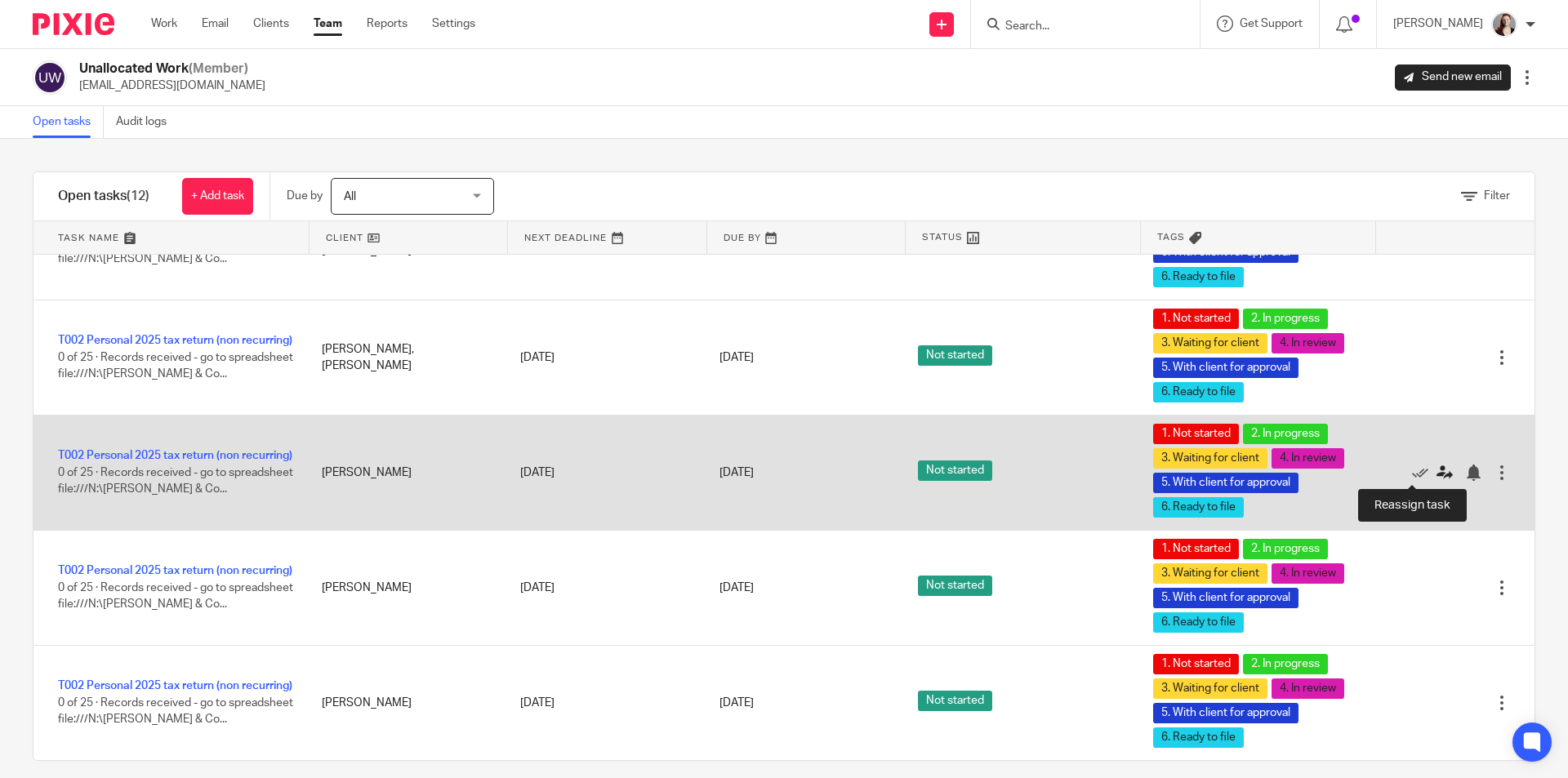
click at [1436, 472] on icon at bounding box center [1444, 472] width 17 height 16
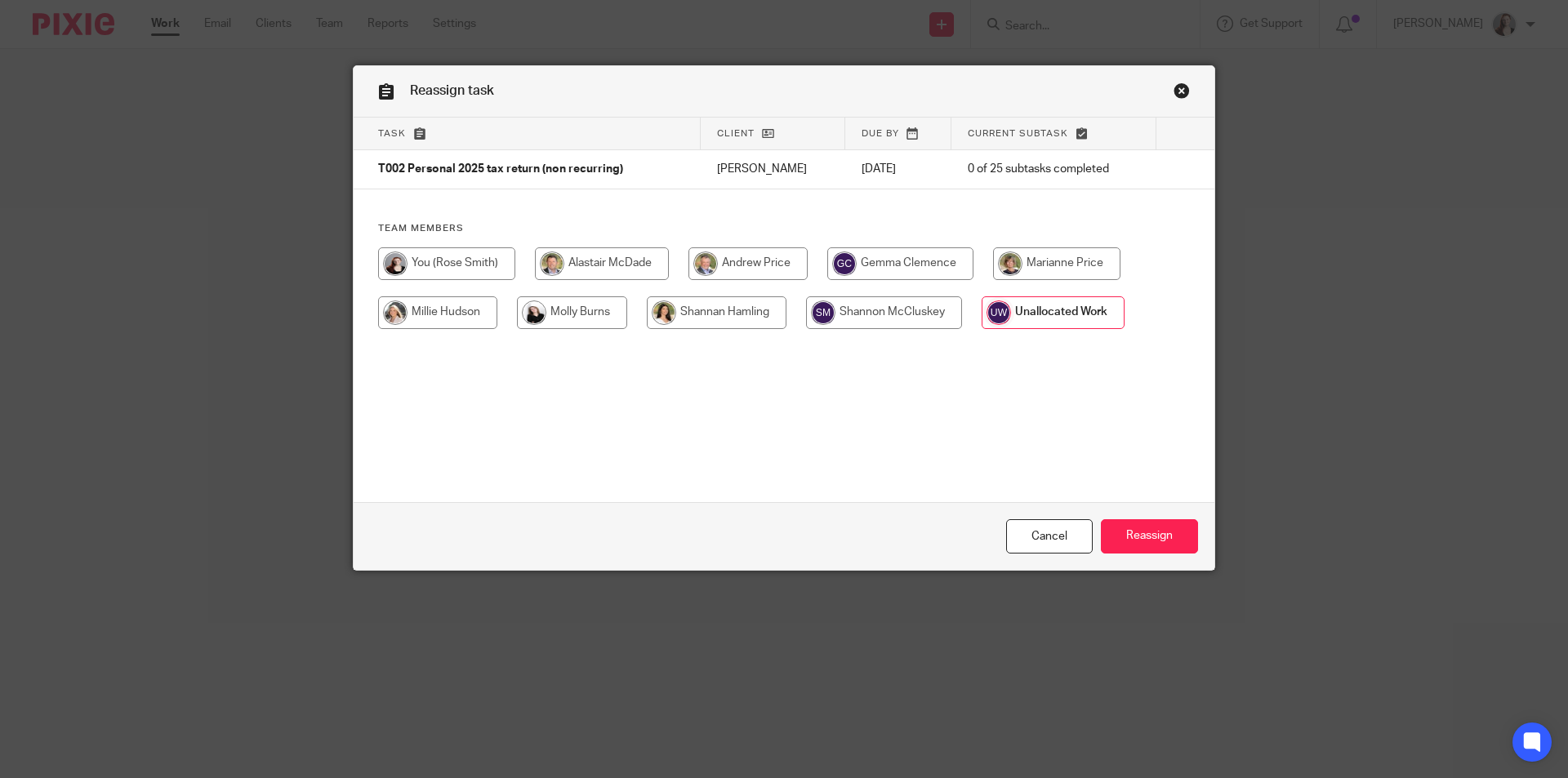
click at [500, 262] on input "radio" at bounding box center [447, 264] width 137 height 33
radio input "true"
click at [1172, 552] on input "Reassign" at bounding box center [1149, 537] width 97 height 35
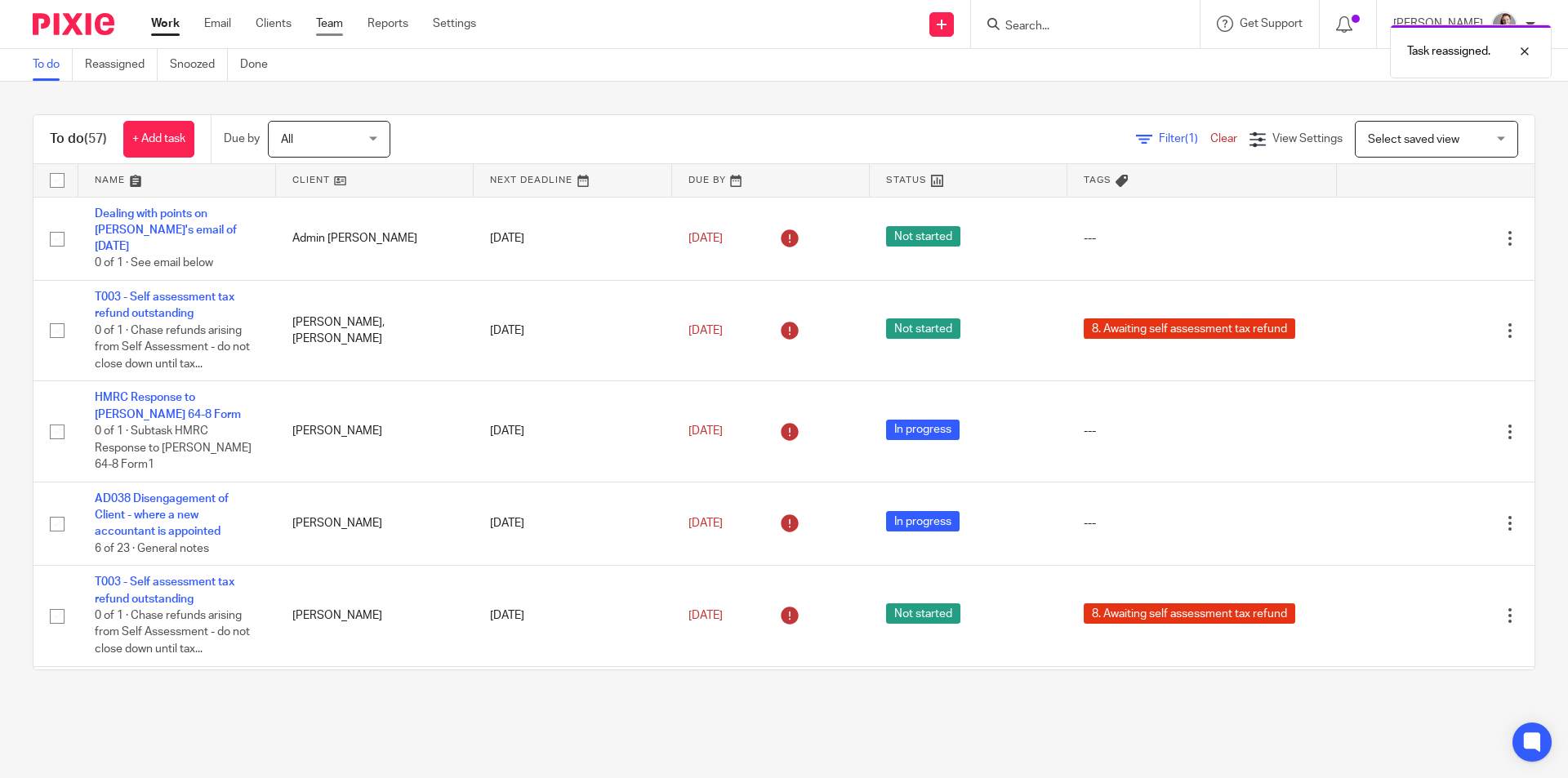
click at [335, 24] on link "Team" at bounding box center [329, 23] width 27 height 16
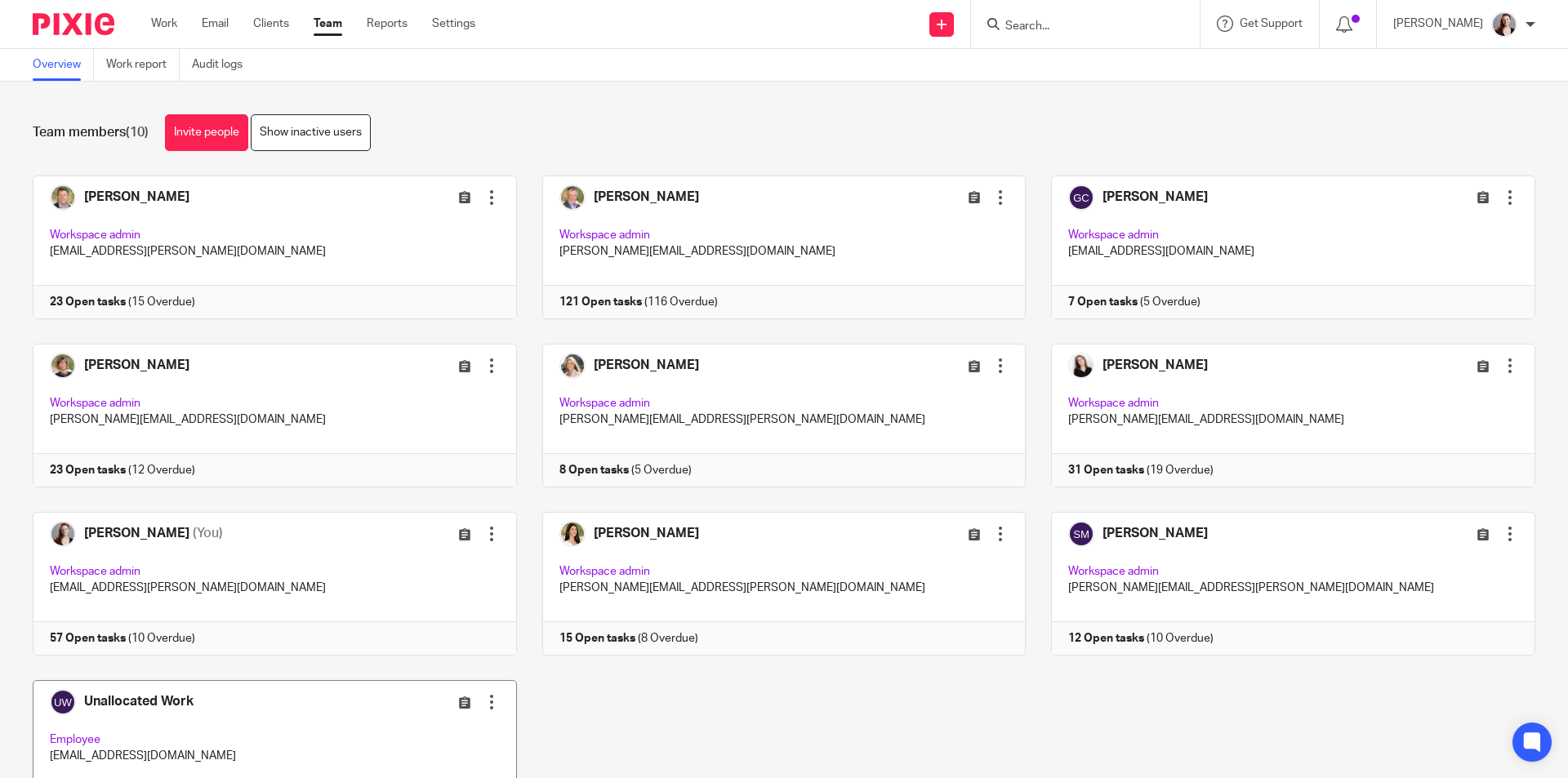
click at [329, 742] on link at bounding box center [261, 751] width 510 height 143
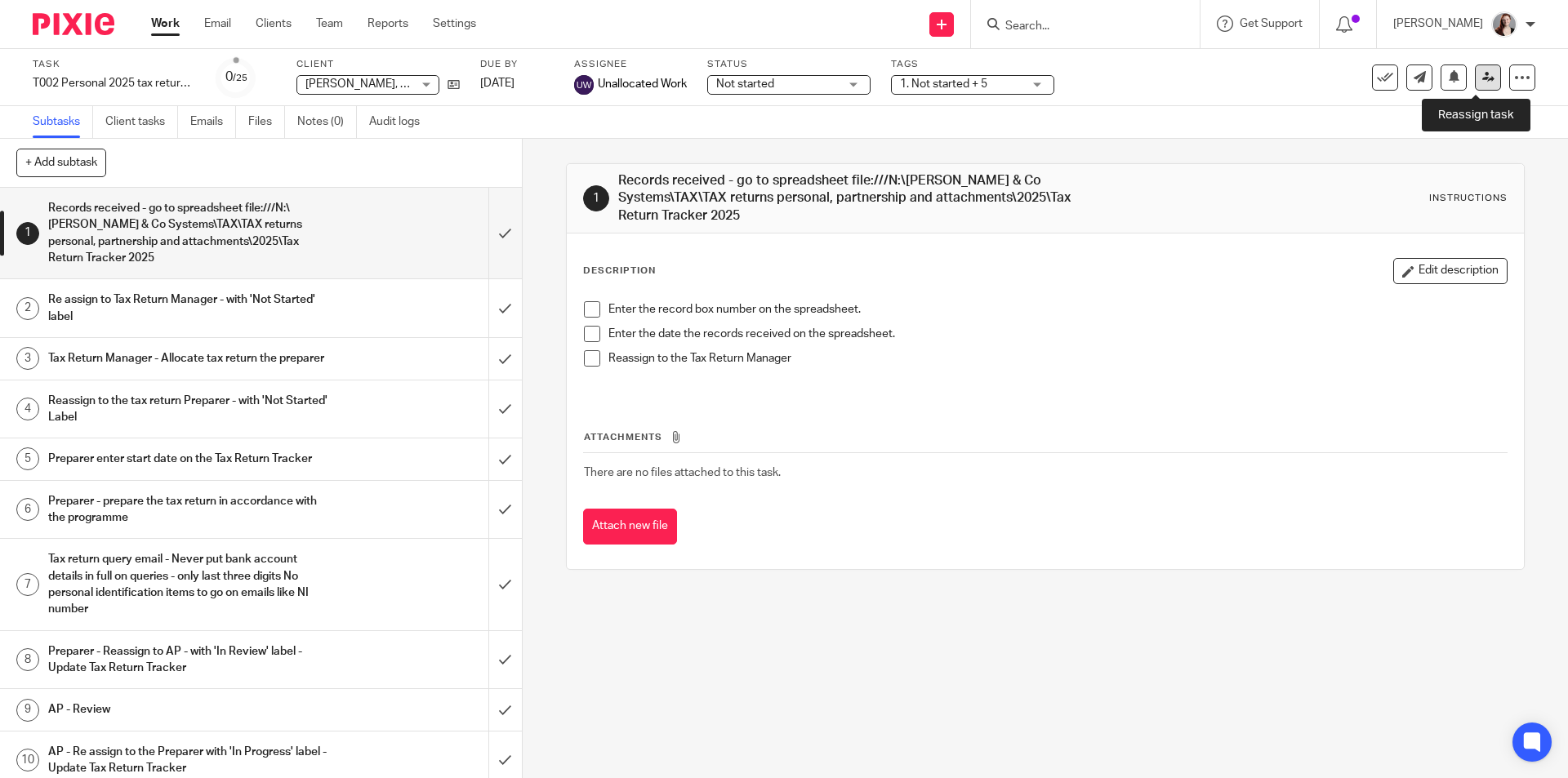
click at [1482, 74] on icon at bounding box center [1488, 77] width 12 height 12
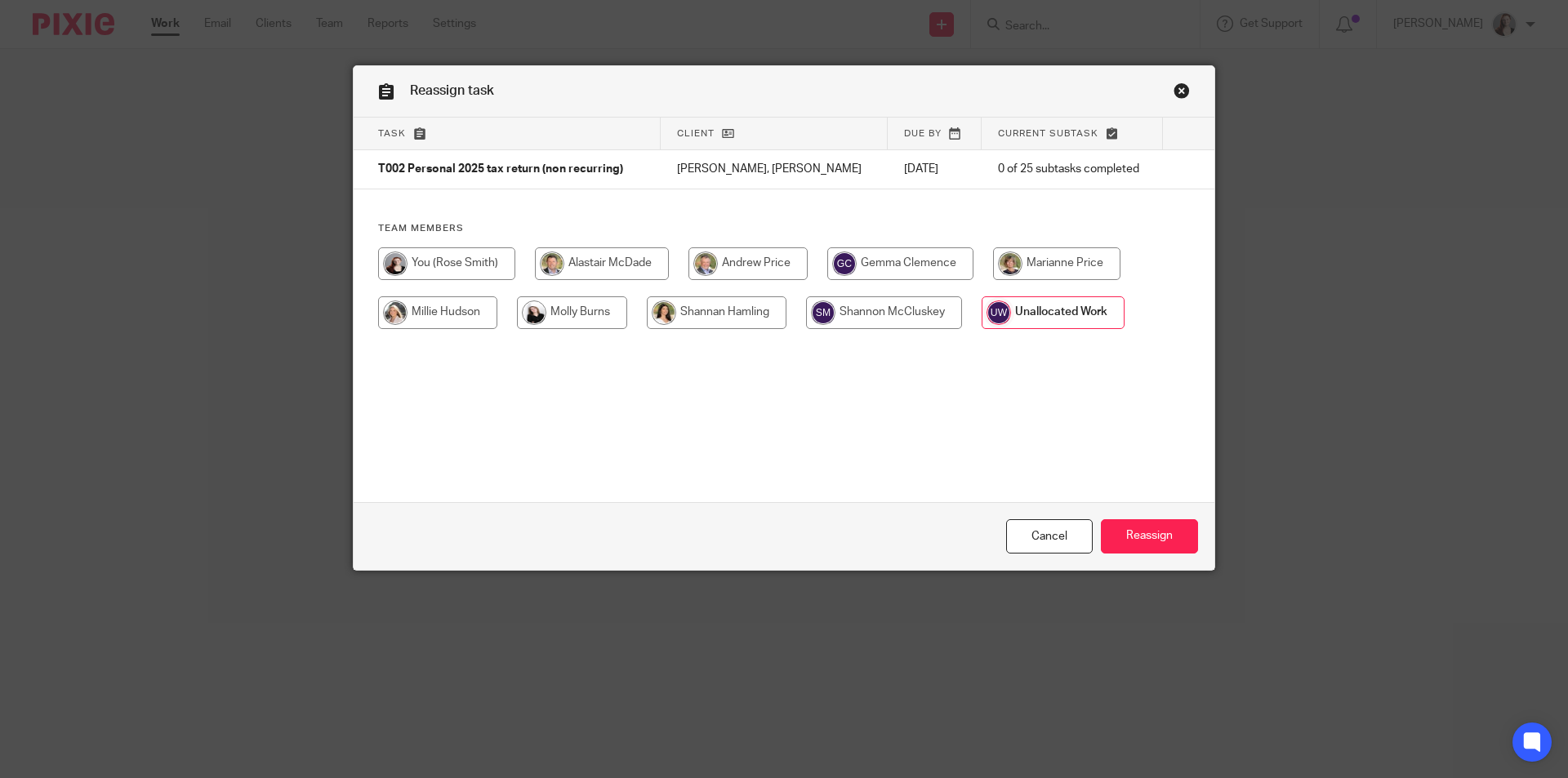
click at [452, 260] on input "radio" at bounding box center [447, 264] width 137 height 33
radio input "true"
click at [1154, 527] on input "Reassign" at bounding box center [1149, 537] width 97 height 35
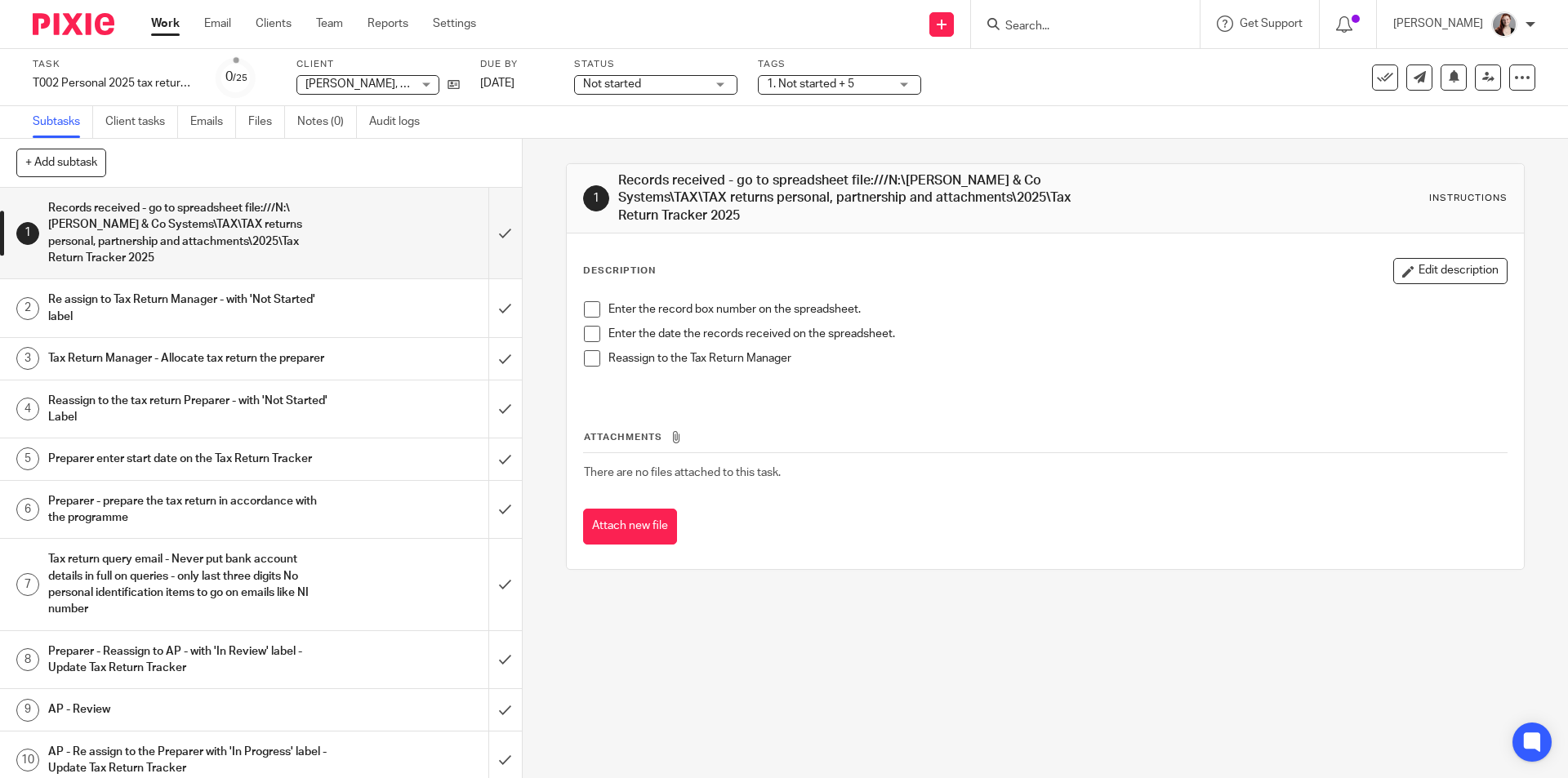
click at [698, 89] on span "Not started" at bounding box center [644, 84] width 122 height 17
click at [681, 137] on li "In progress" at bounding box center [656, 144] width 162 height 34
click at [830, 83] on span "1. Not started + 5" at bounding box center [810, 83] width 88 height 11
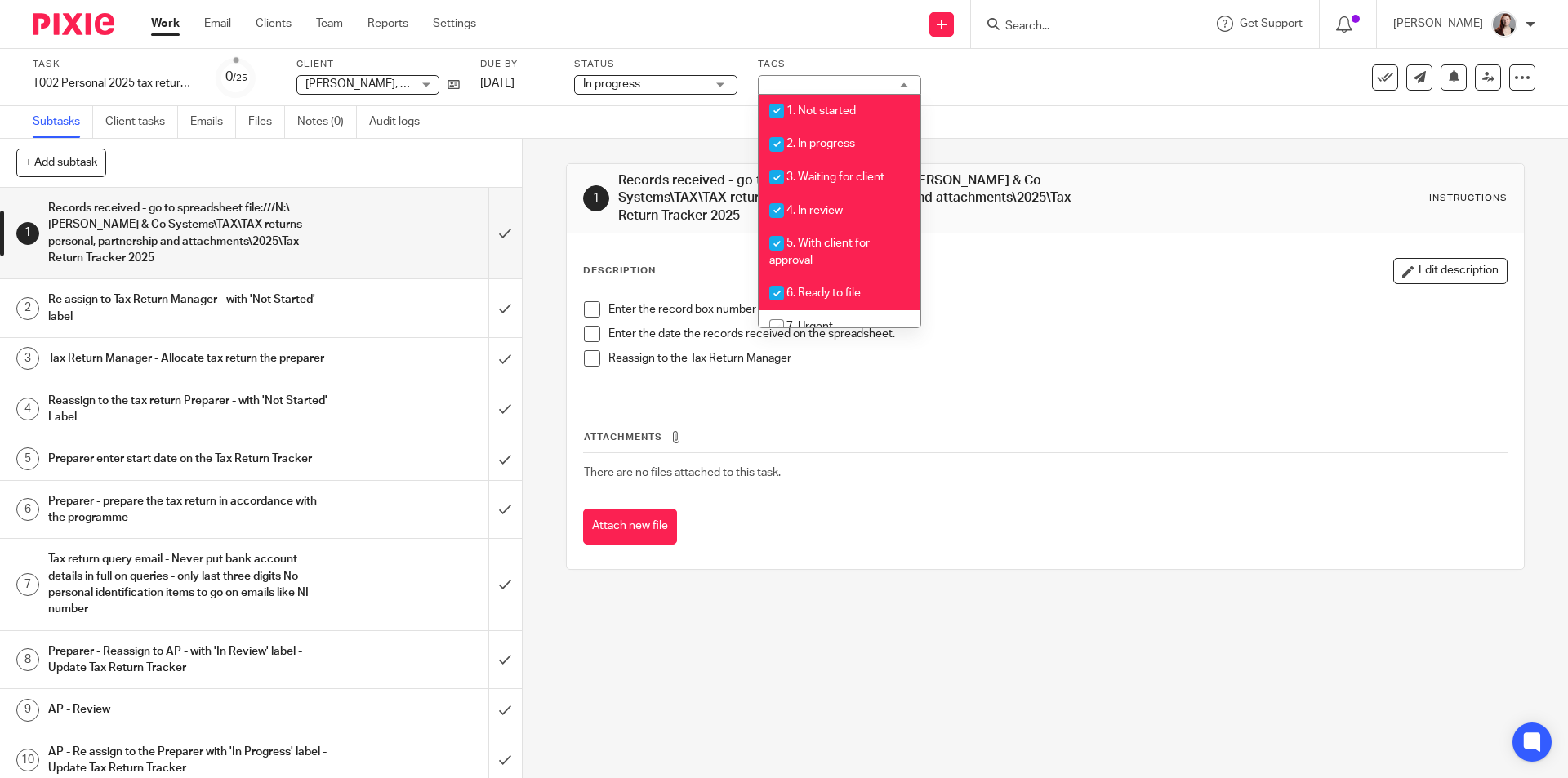
click at [834, 115] on span "1. Not started" at bounding box center [821, 110] width 69 height 11
checkbox input "false"
click at [838, 203] on li "4. In review" at bounding box center [839, 210] width 162 height 34
checkbox input "false"
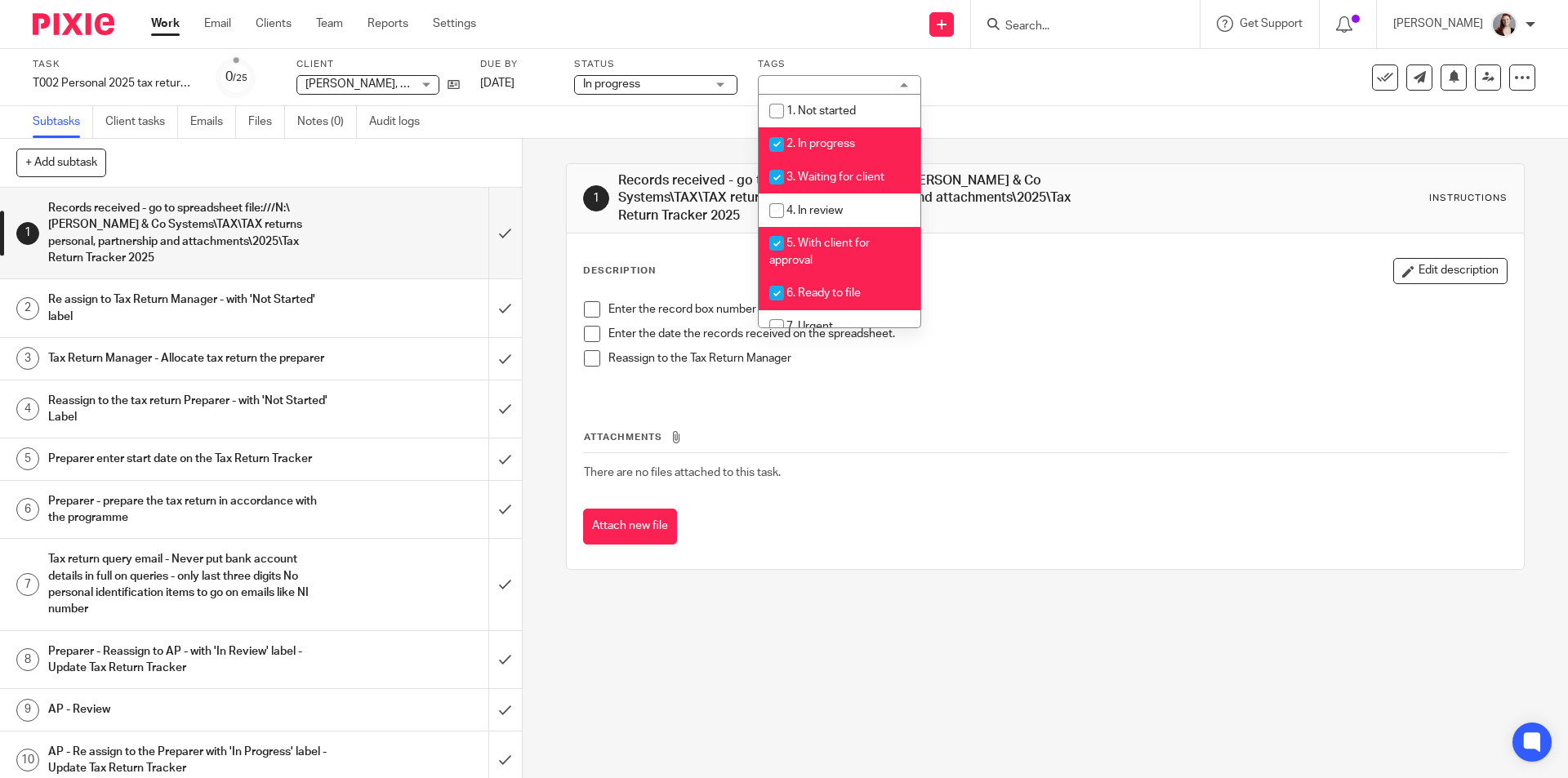
click at [828, 234] on li "5. With client for approval" at bounding box center [839, 251] width 162 height 49
checkbox input "false"
click at [821, 287] on span "6. Ready to file" at bounding box center [824, 293] width 75 height 11
checkbox input "false"
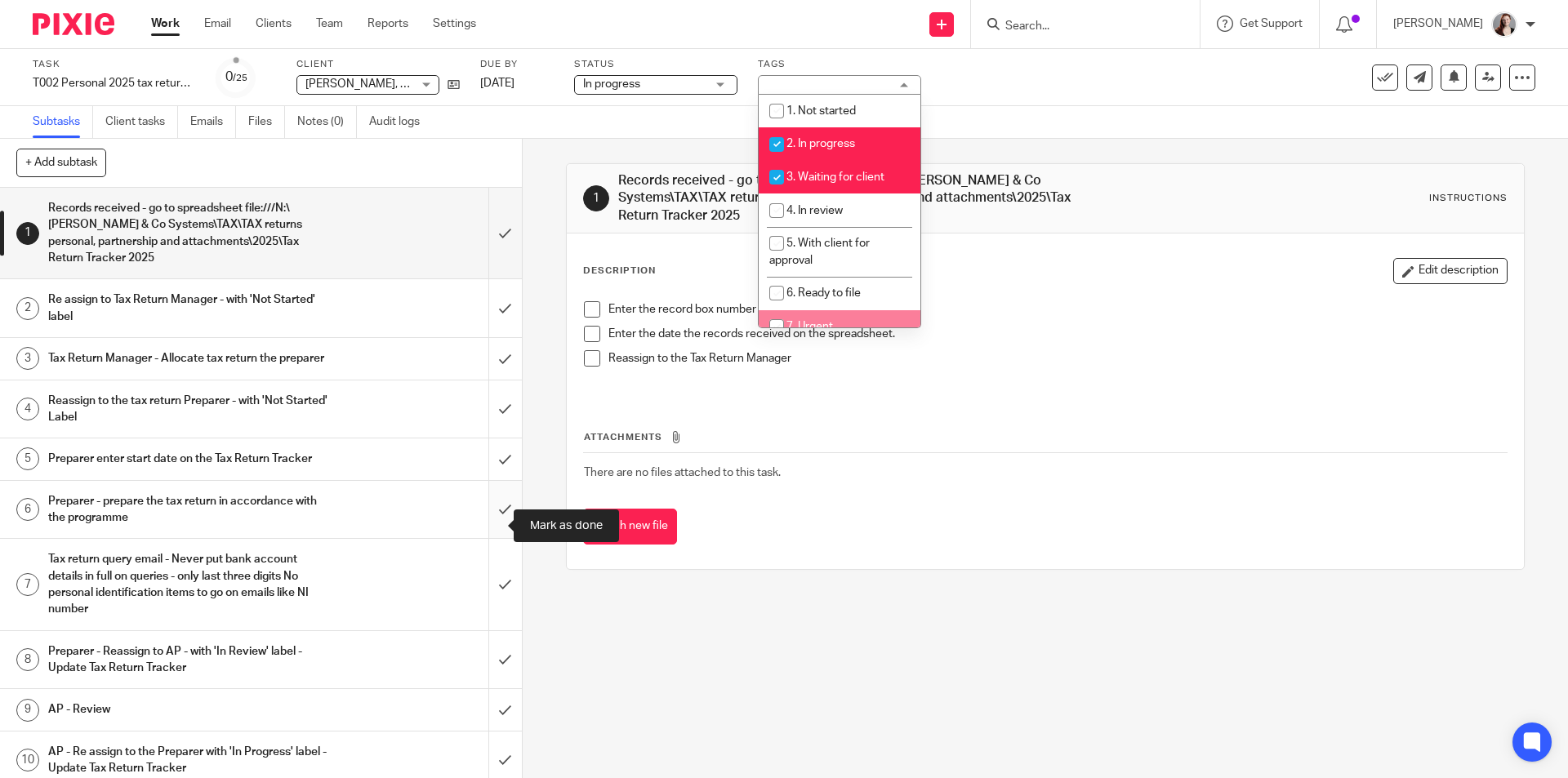
click at [492, 514] on input "submit" at bounding box center [261, 510] width 522 height 58
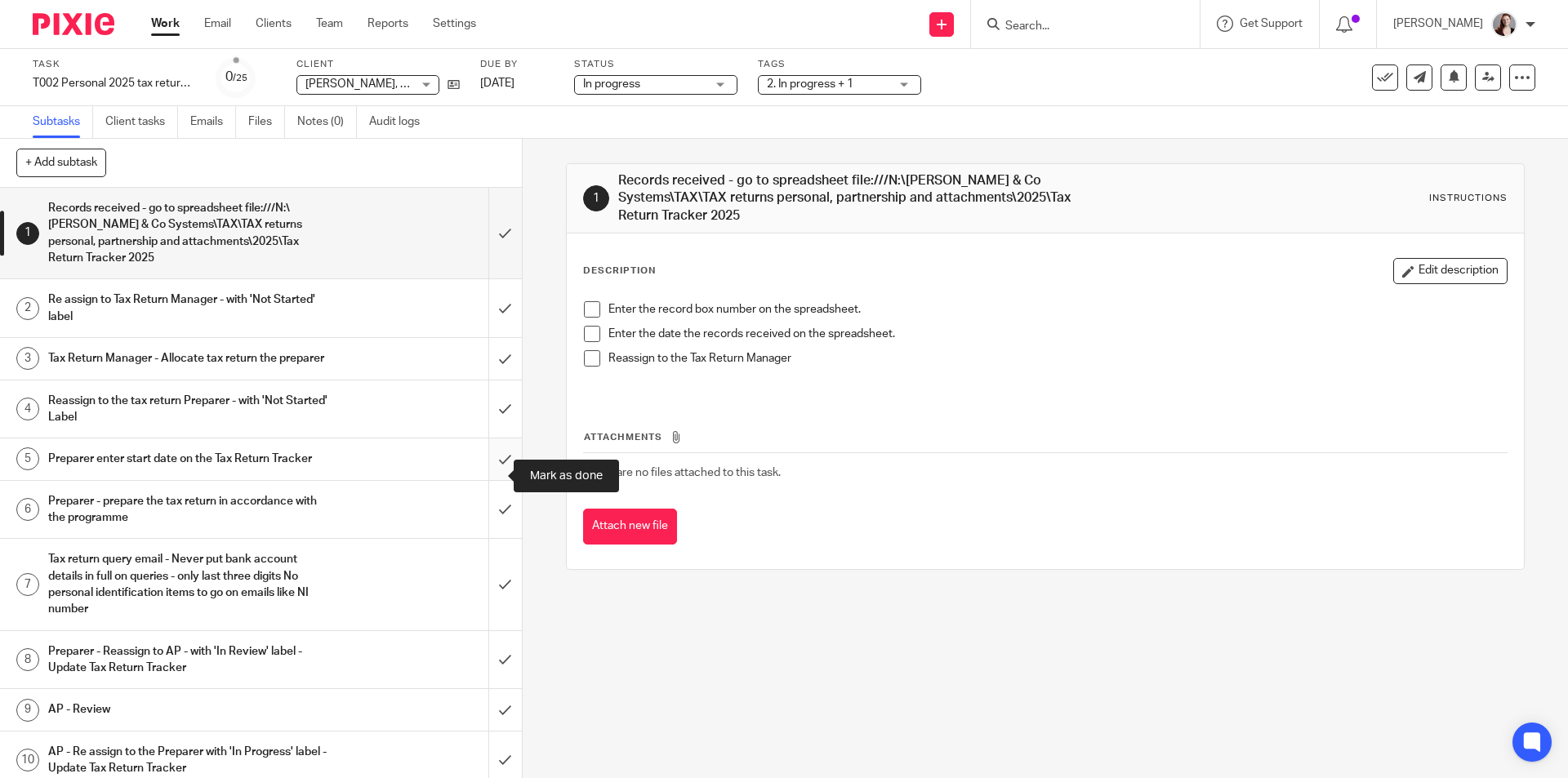
click at [499, 475] on input "submit" at bounding box center [261, 458] width 522 height 41
click at [500, 431] on input "submit" at bounding box center [261, 409] width 522 height 58
click at [491, 363] on input "submit" at bounding box center [261, 358] width 522 height 41
click at [492, 314] on input "submit" at bounding box center [261, 307] width 522 height 58
click at [488, 244] on input "submit" at bounding box center [261, 233] width 522 height 90
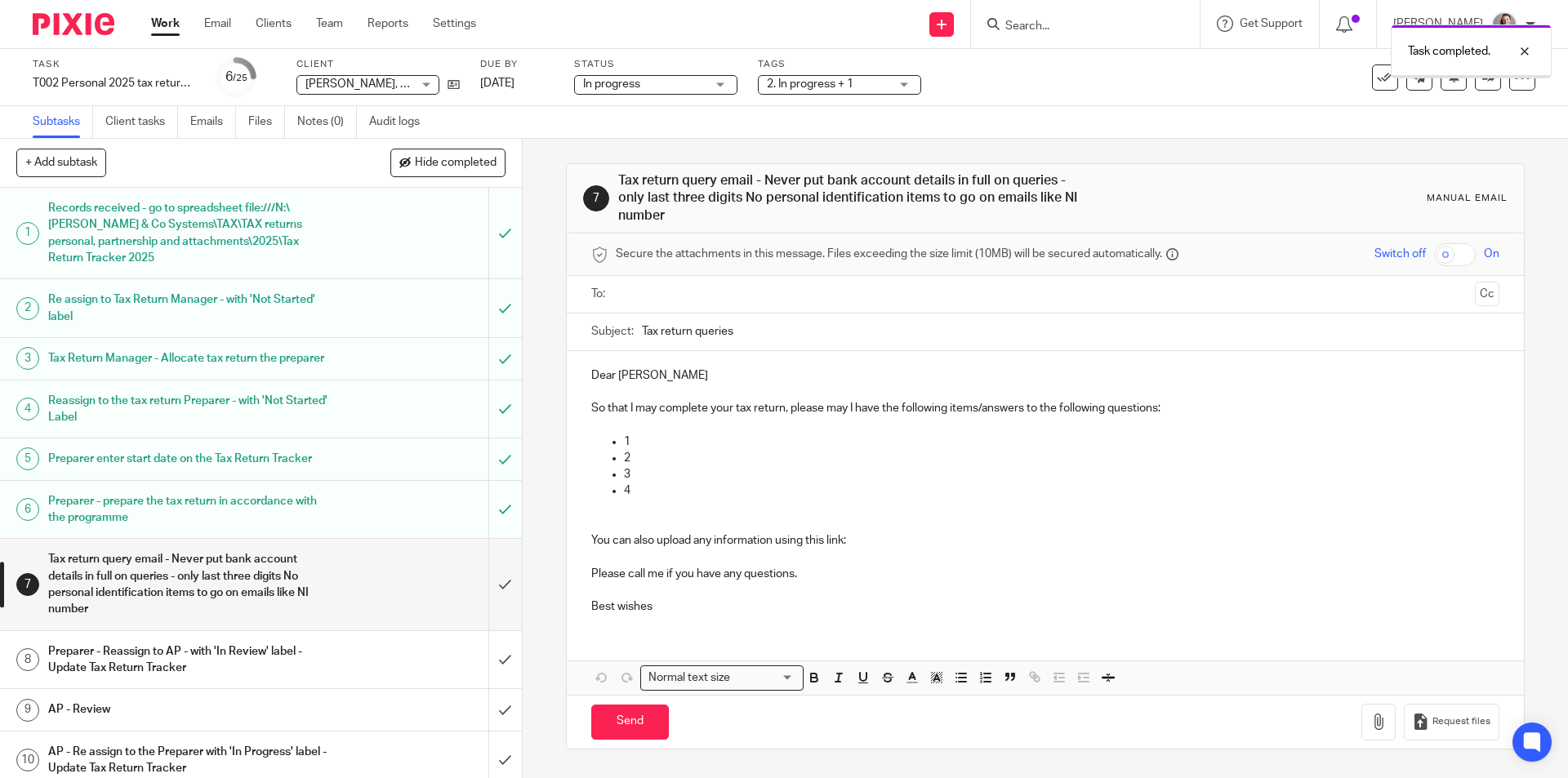
click at [483, 156] on span "Hide completed" at bounding box center [456, 162] width 82 height 13
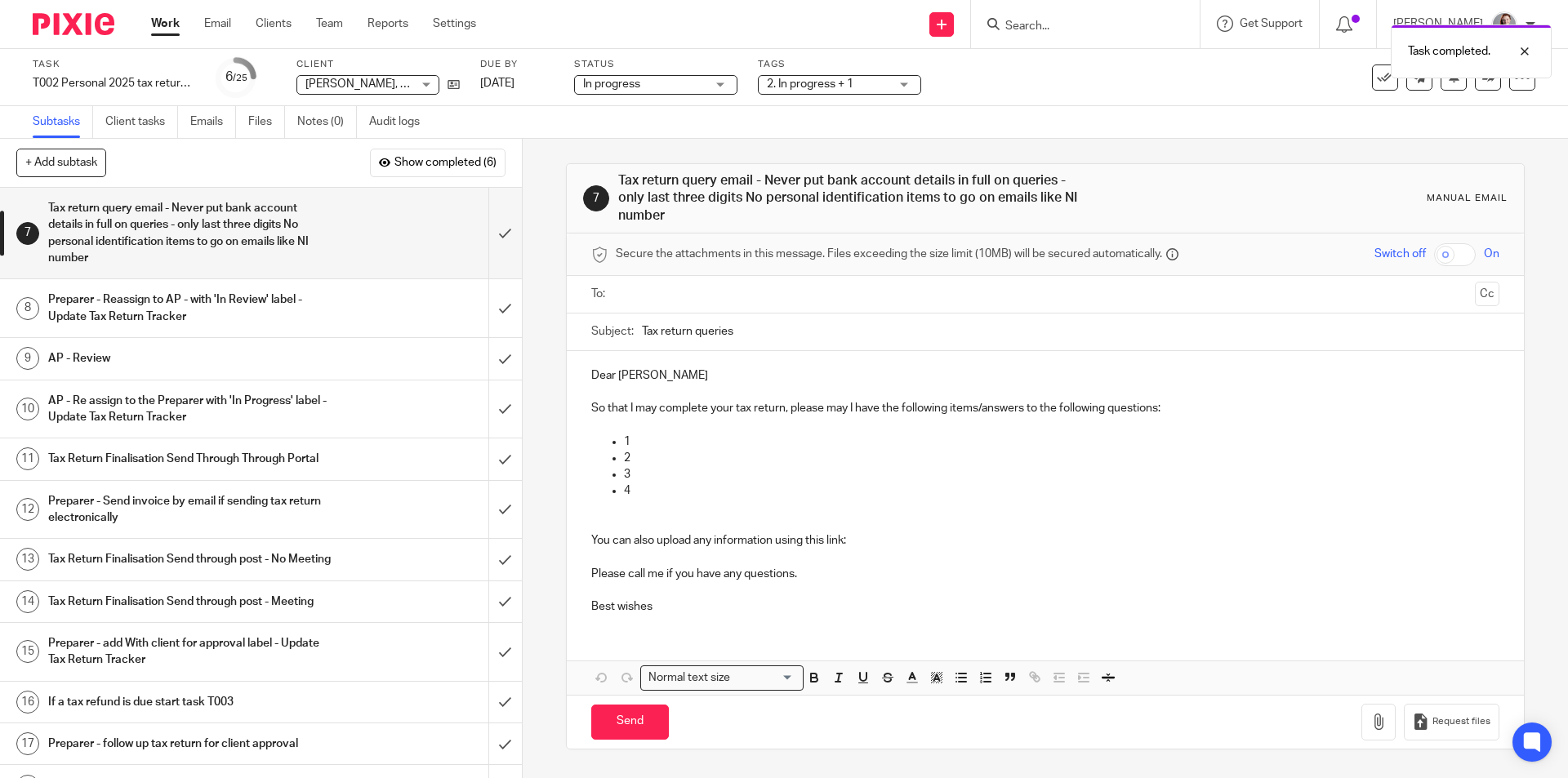
scroll to position [452, 0]
